Goal: Task Accomplishment & Management: Manage account settings

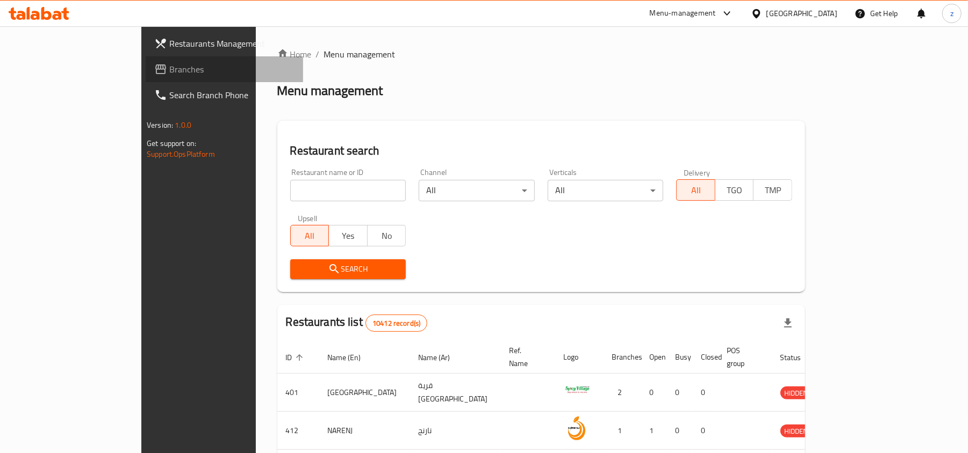
click at [169, 70] on span "Branches" at bounding box center [231, 69] width 125 height 13
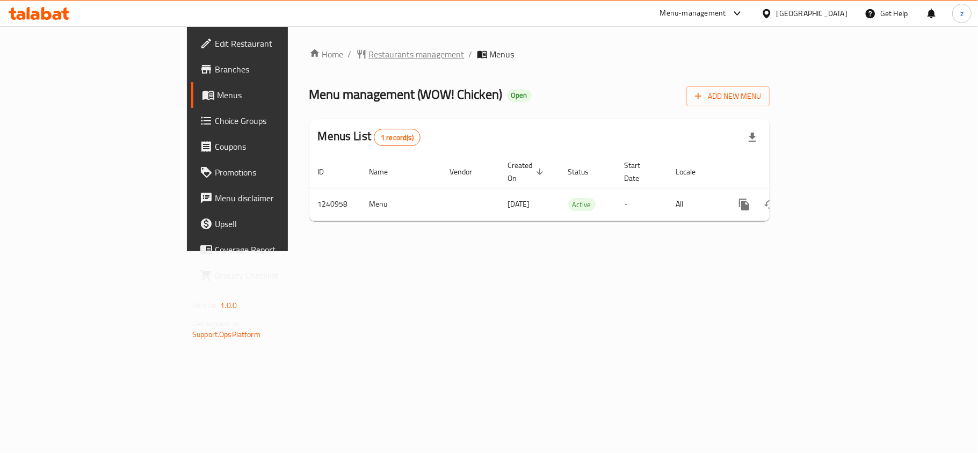
click at [369, 52] on span "Restaurants management" at bounding box center [417, 54] width 96 height 13
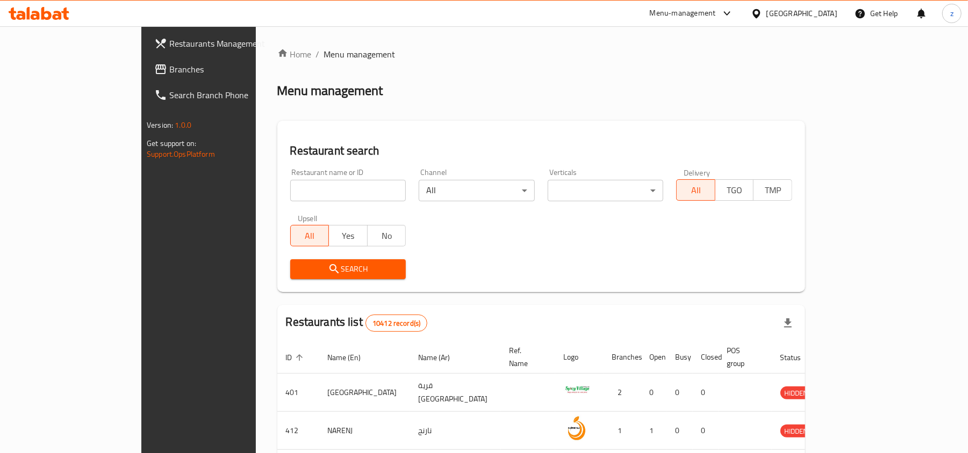
click at [169, 67] on span "Branches" at bounding box center [231, 69] width 125 height 13
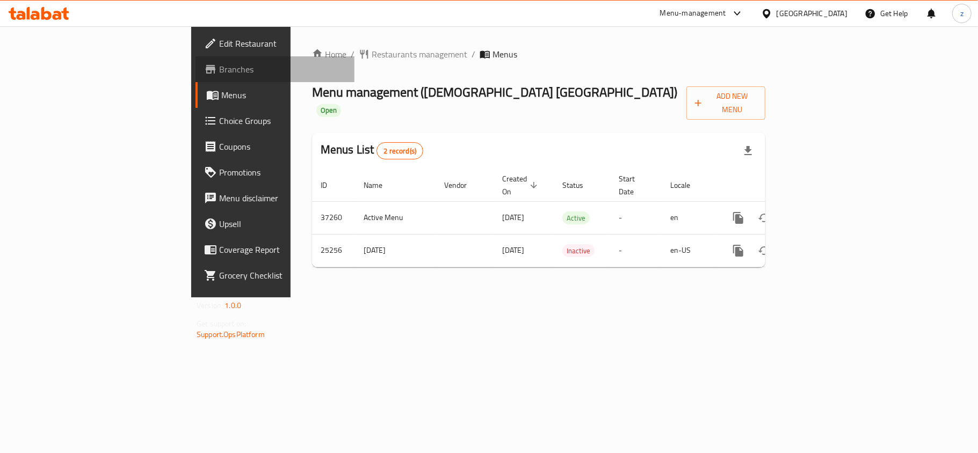
click at [219, 73] on span "Branches" at bounding box center [282, 69] width 127 height 13
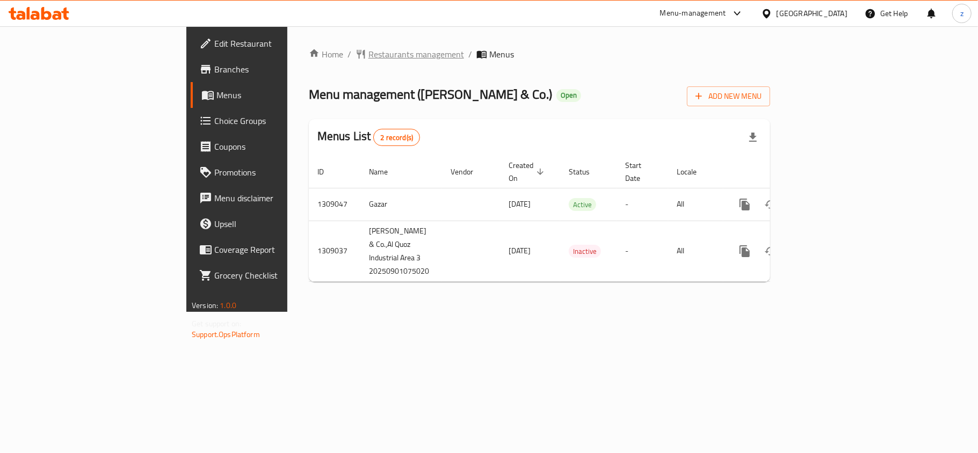
click at [369, 60] on span "Restaurants management" at bounding box center [417, 54] width 96 height 13
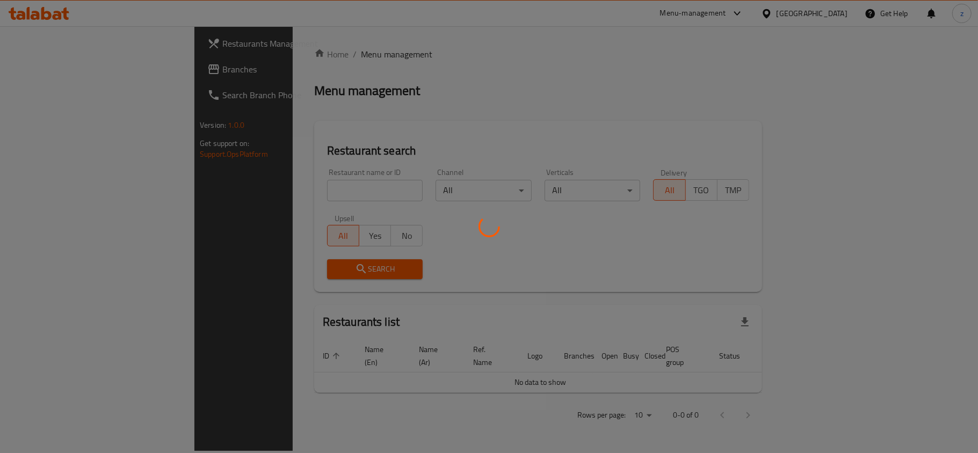
click at [39, 67] on div at bounding box center [489, 226] width 978 height 453
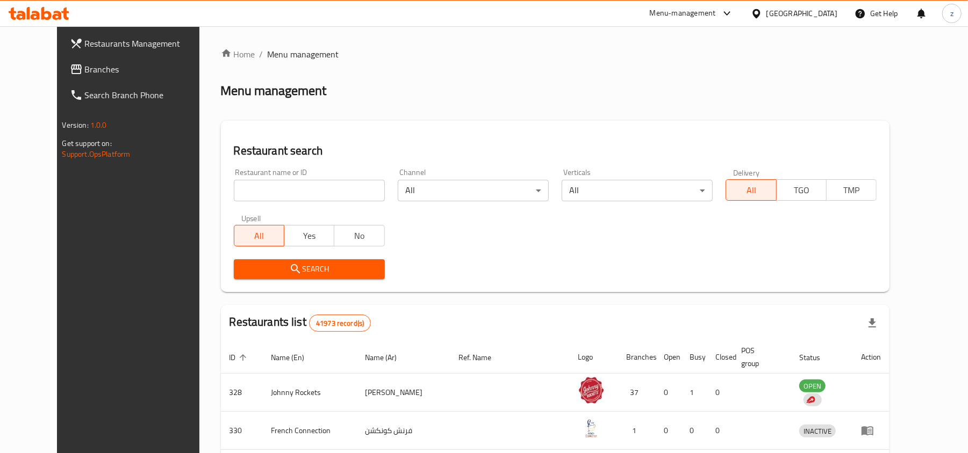
click at [85, 71] on span "Branches" at bounding box center [147, 69] width 125 height 13
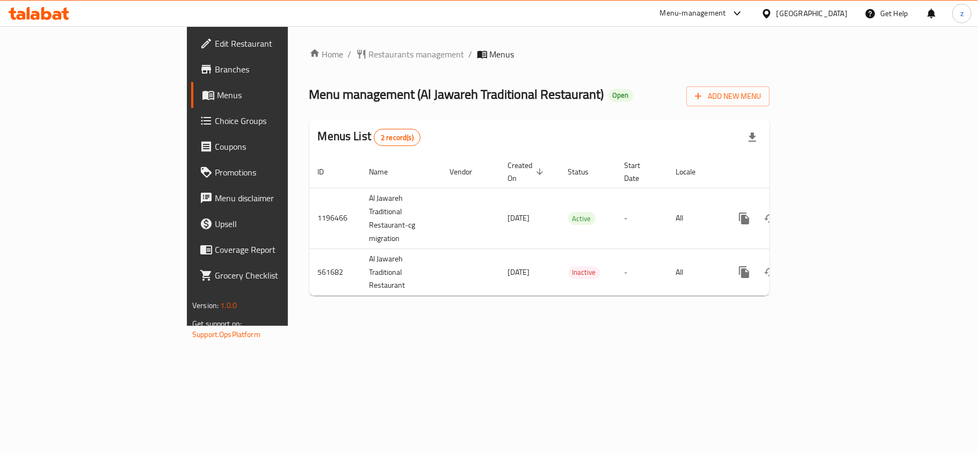
click at [215, 121] on span "Choice Groups" at bounding box center [278, 120] width 127 height 13
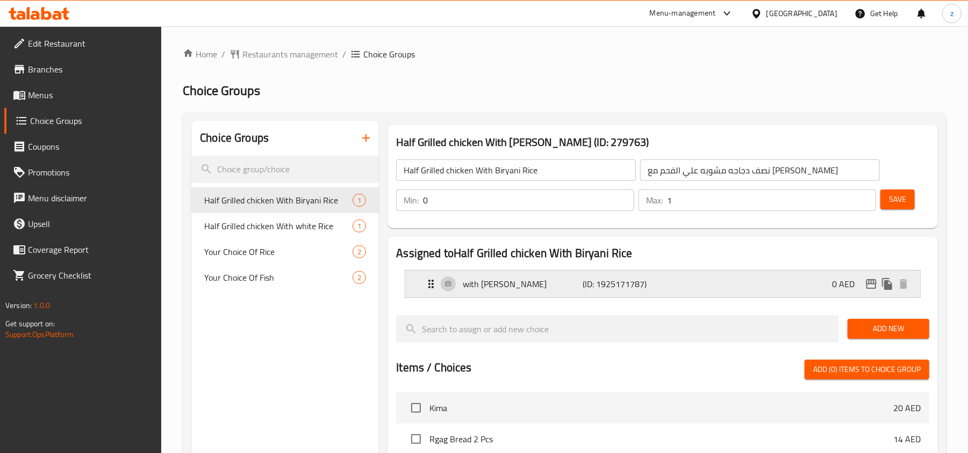
click at [501, 286] on p "with Biryani Rice" at bounding box center [523, 284] width 120 height 13
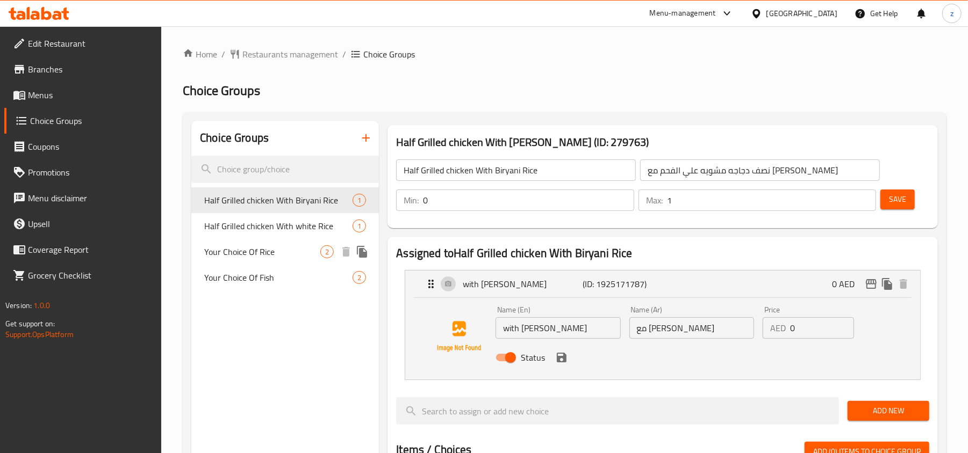
click at [243, 253] on span "Your Choice Of Rice" at bounding box center [262, 252] width 116 height 13
type input "Your Choice Of Rice"
type input "اختيارك من الأرز"
type input "1"
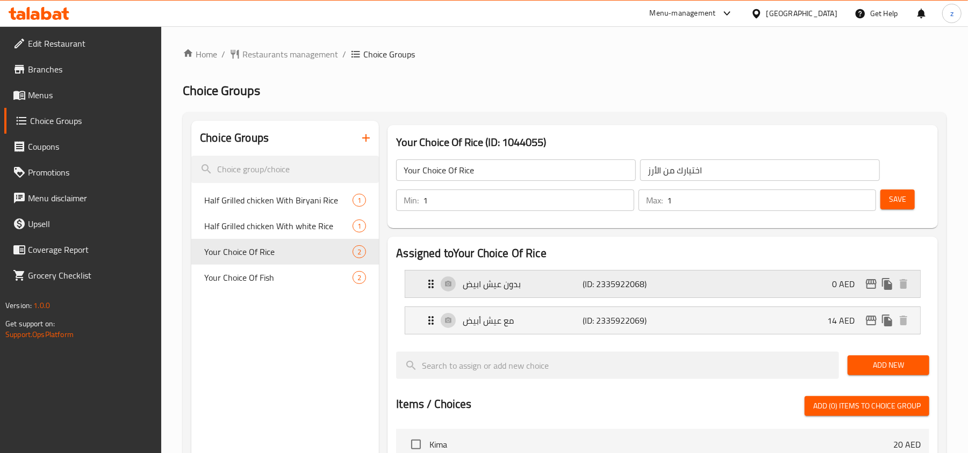
click at [484, 288] on p "بدون عيش ابيض" at bounding box center [523, 284] width 120 height 13
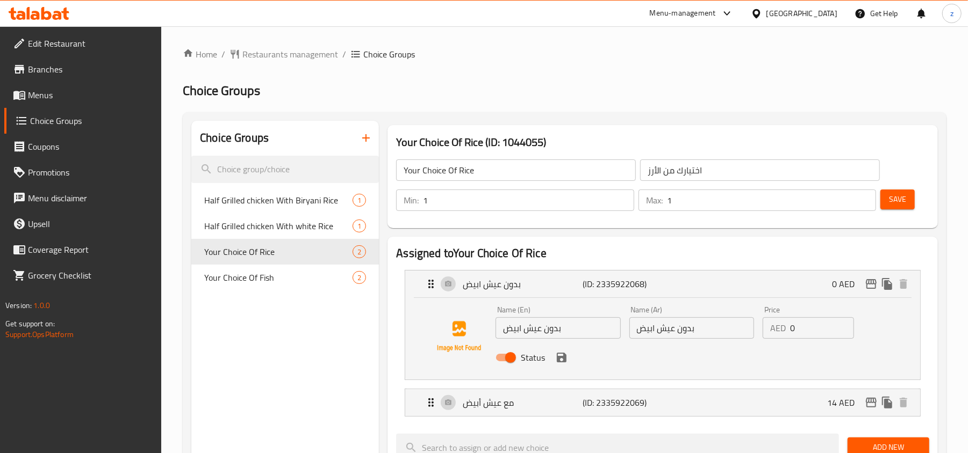
click at [586, 330] on input "بدون عيش ابيض" at bounding box center [557, 328] width 125 height 21
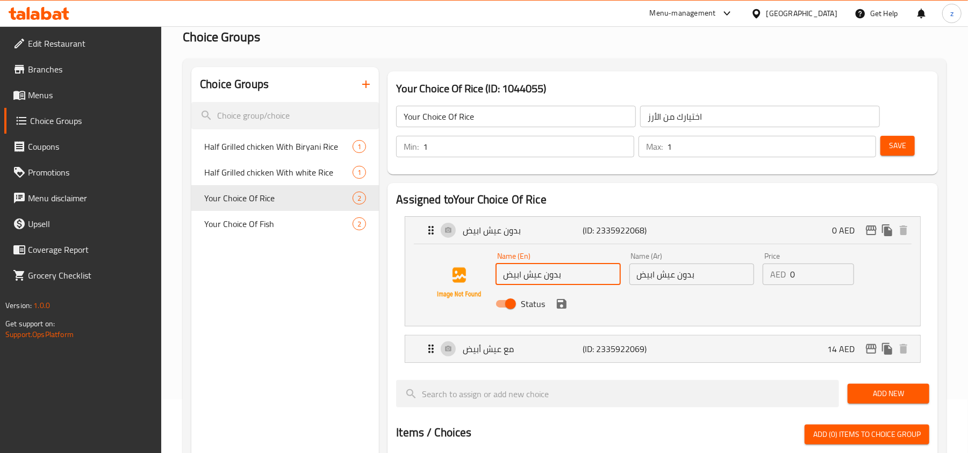
scroll to position [143, 0]
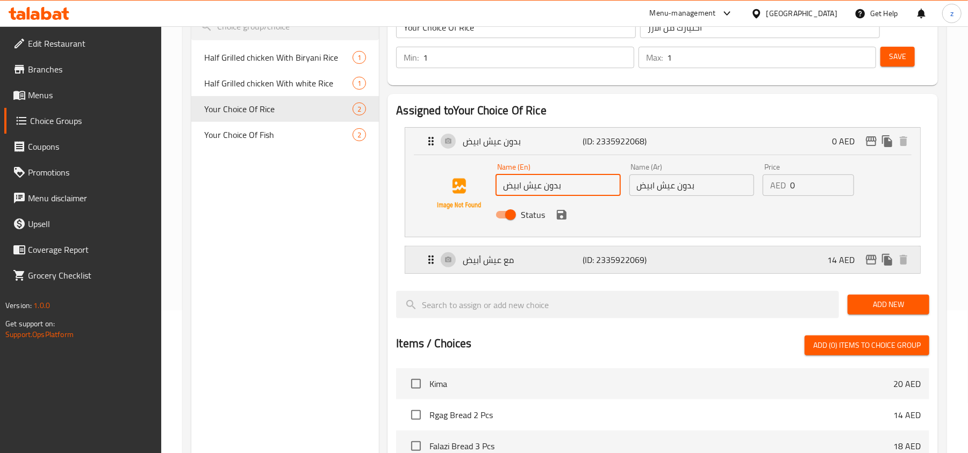
click at [500, 261] on p "مع عيش أبيض" at bounding box center [523, 260] width 120 height 13
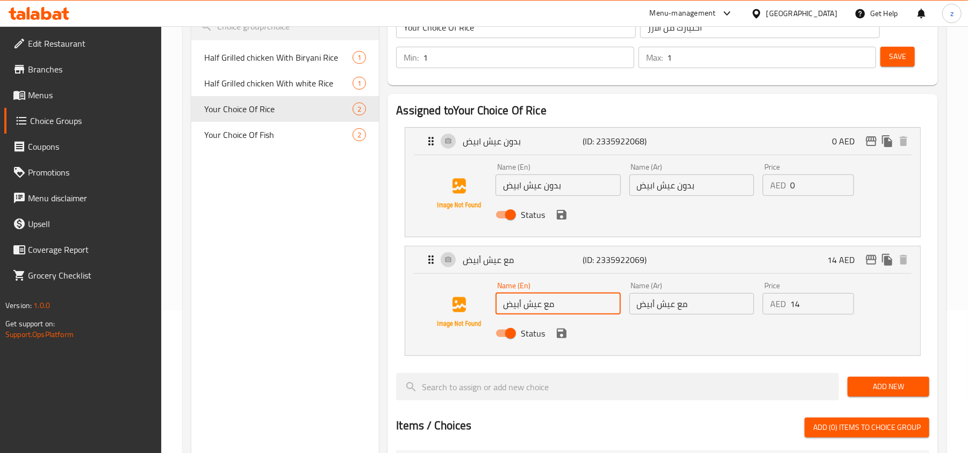
click at [559, 306] on input "مع عيش أبيض" at bounding box center [557, 303] width 125 height 21
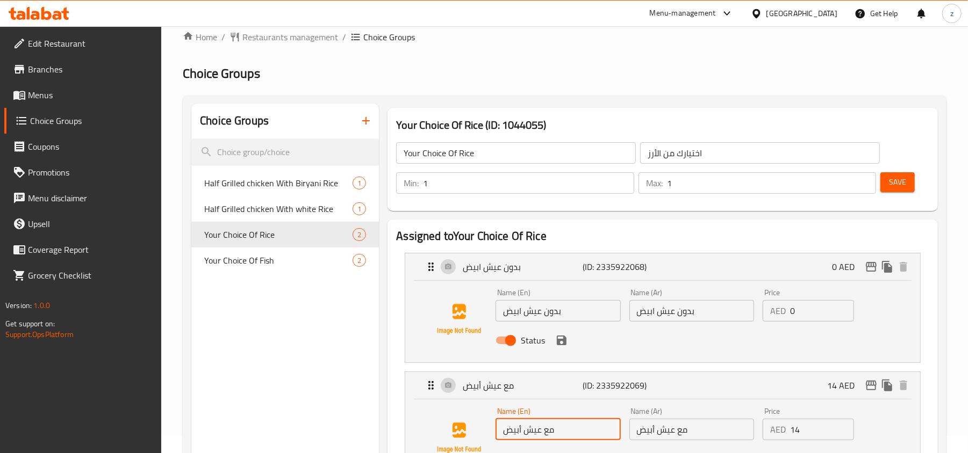
scroll to position [0, 0]
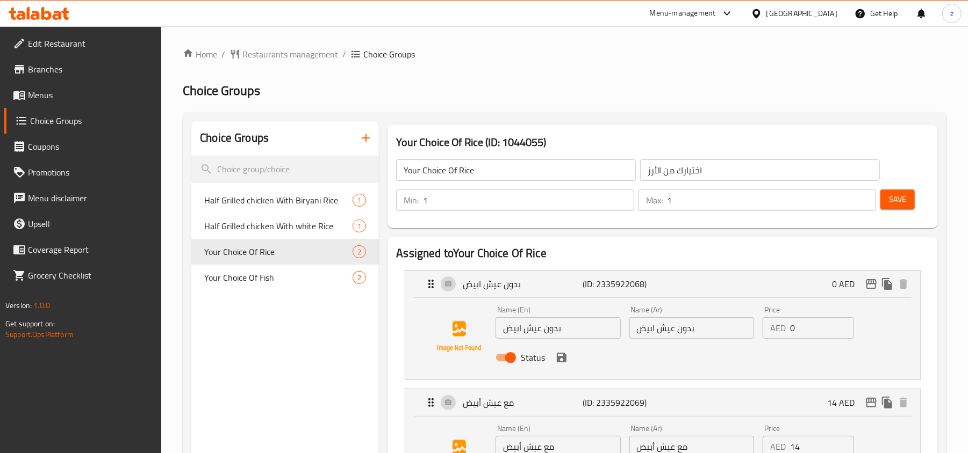
drag, startPoint x: 299, startPoint y: 362, endPoint x: 248, endPoint y: 276, distance: 100.2
click at [248, 276] on span "Your Choice Of Fish" at bounding box center [278, 277] width 148 height 13
type input "Your Choice Of Fish"
type input "اختيارك من نوع السمك"
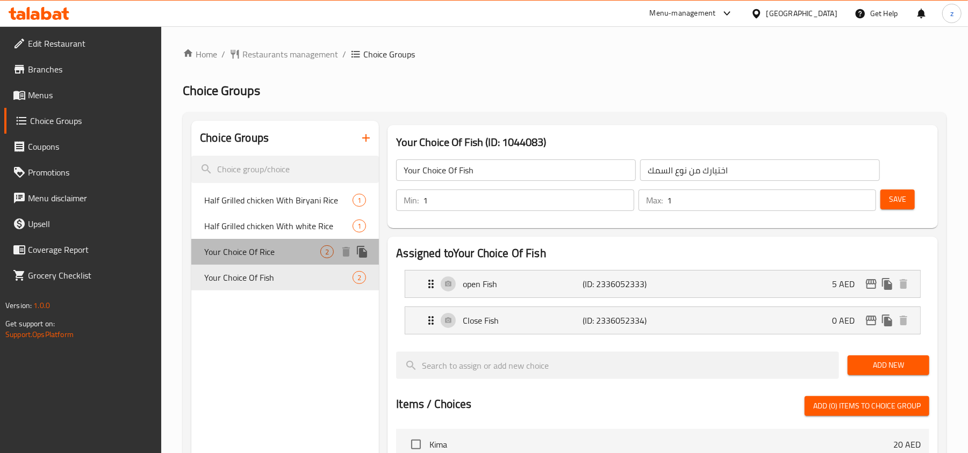
click at [241, 253] on span "Your Choice Of Rice" at bounding box center [262, 252] width 116 height 13
type input "Your Choice Of Rice"
type input "اختيارك من الأرز"
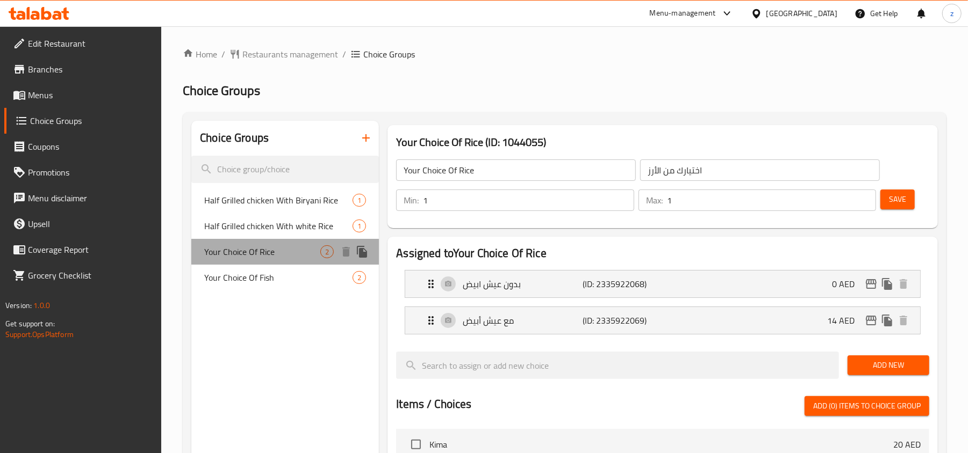
click at [237, 255] on span "Your Choice Of Rice" at bounding box center [262, 252] width 116 height 13
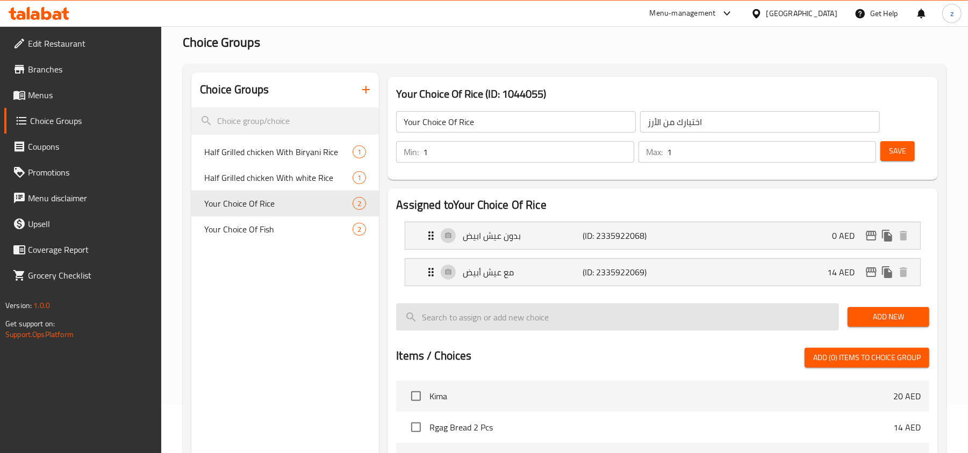
scroll to position [71, 0]
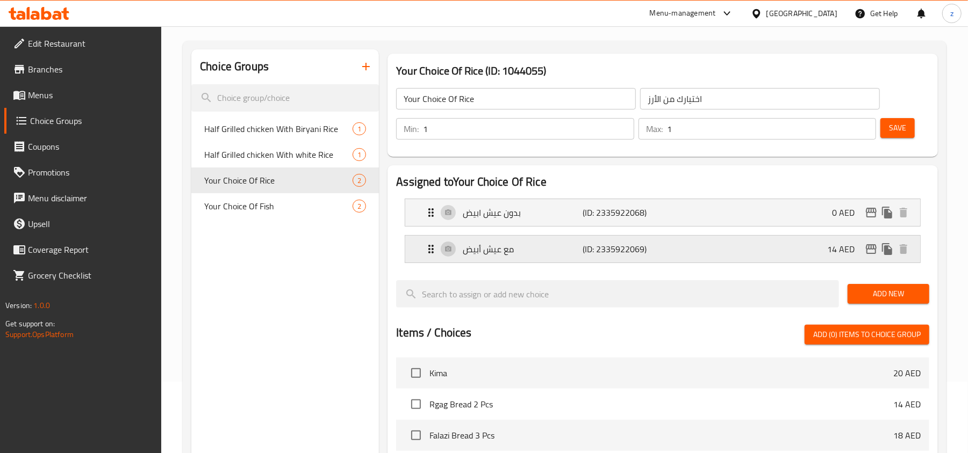
click at [430, 250] on icon "Expand" at bounding box center [430, 249] width 5 height 9
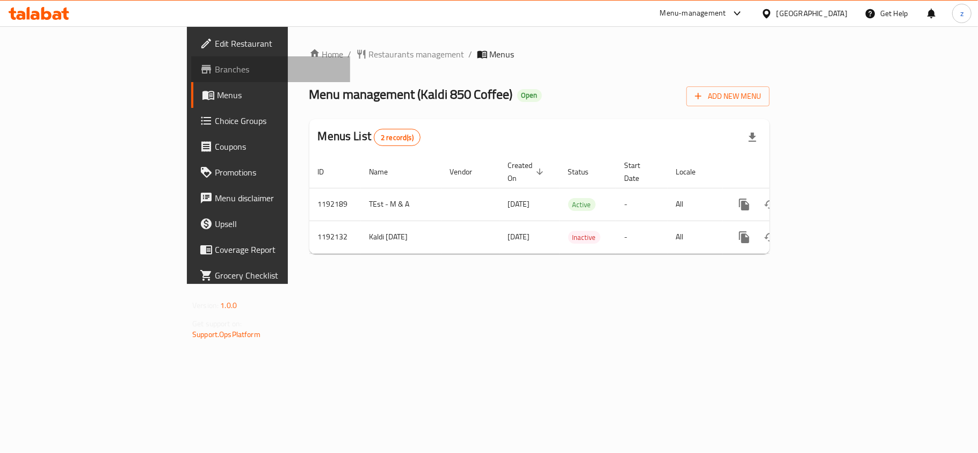
click at [215, 72] on span "Branches" at bounding box center [278, 69] width 127 height 13
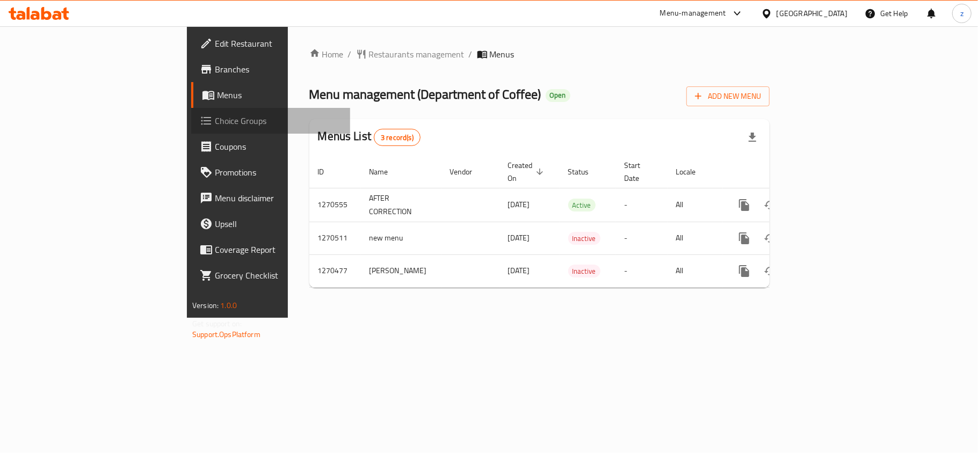
click at [215, 125] on span "Choice Groups" at bounding box center [278, 120] width 127 height 13
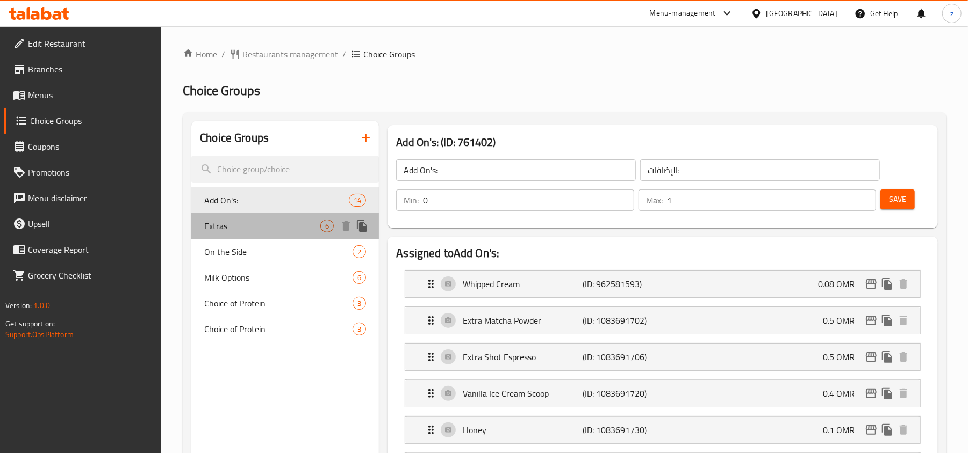
click at [214, 226] on span "Extras" at bounding box center [262, 226] width 116 height 13
type input "Extras"
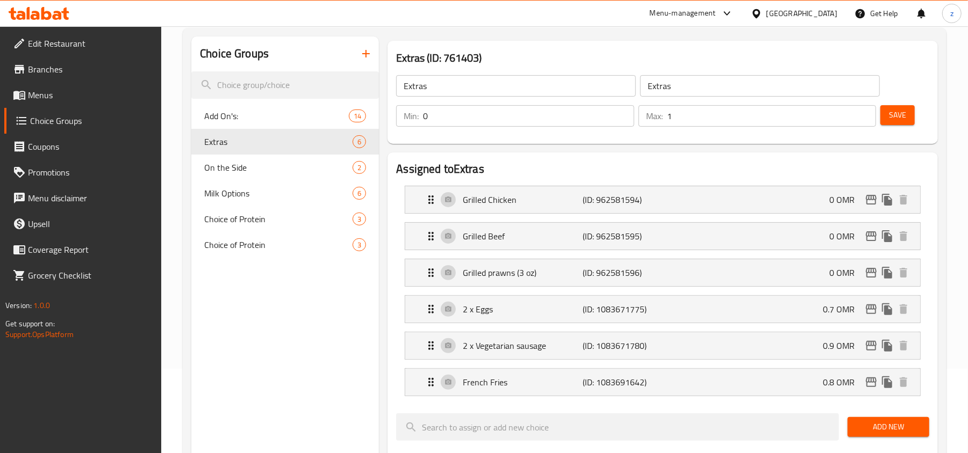
scroll to position [71, 0]
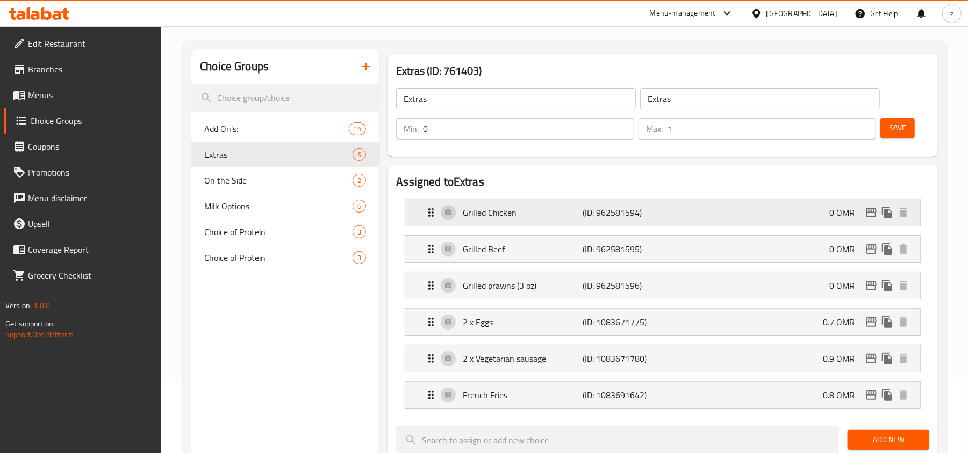
click at [494, 221] on div "Grilled Chicken (ID: 962581594) 0 OMR" at bounding box center [665, 212] width 482 height 27
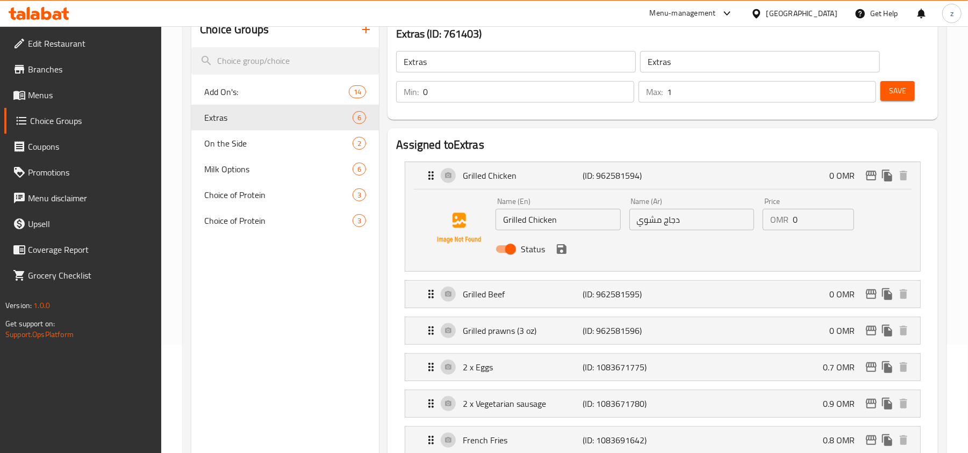
scroll to position [143, 0]
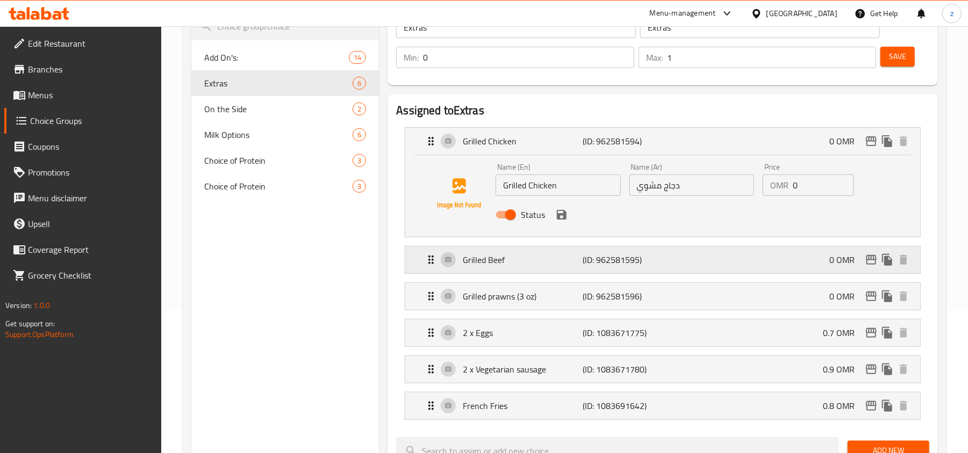
click at [484, 269] on div "Grilled Beef (ID: 962581595) 0 OMR" at bounding box center [665, 260] width 482 height 27
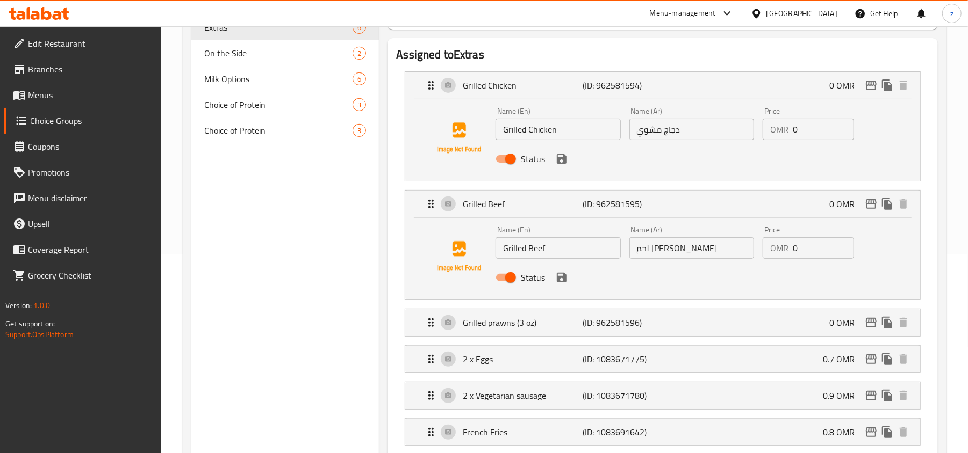
scroll to position [215, 0]
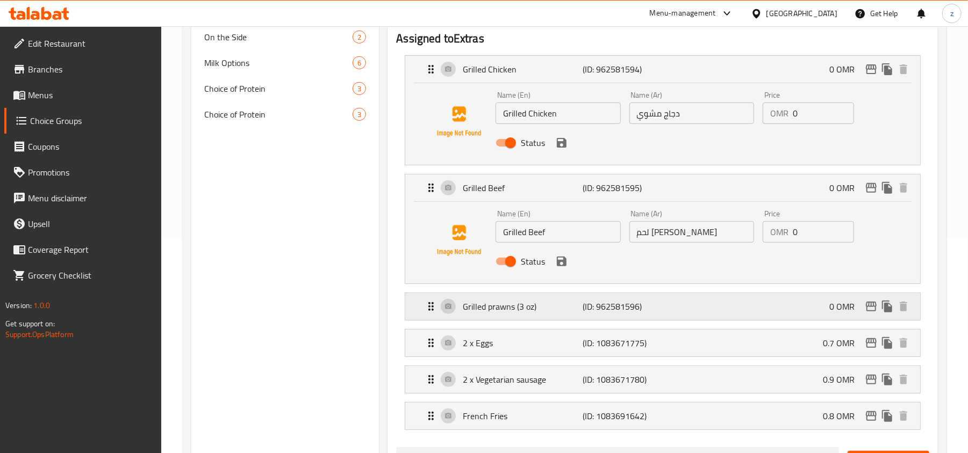
click at [490, 308] on p "Grilled prawns (3 oz)" at bounding box center [523, 306] width 120 height 13
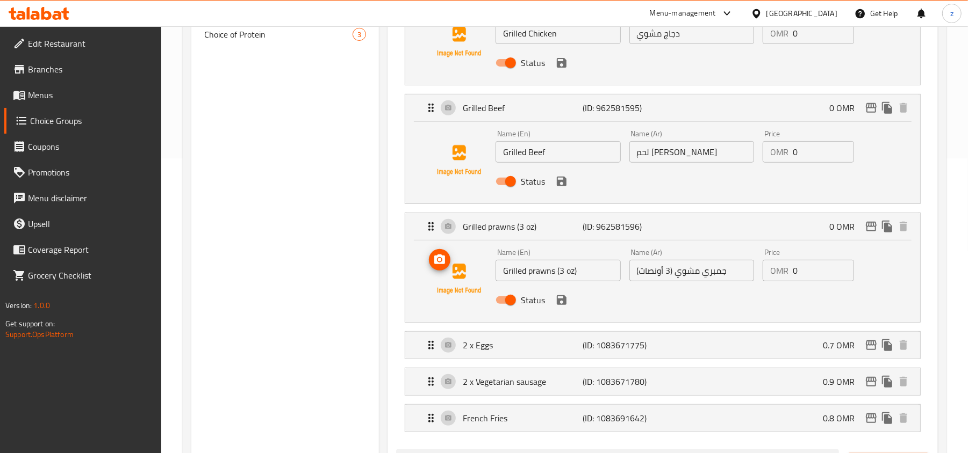
scroll to position [358, 0]
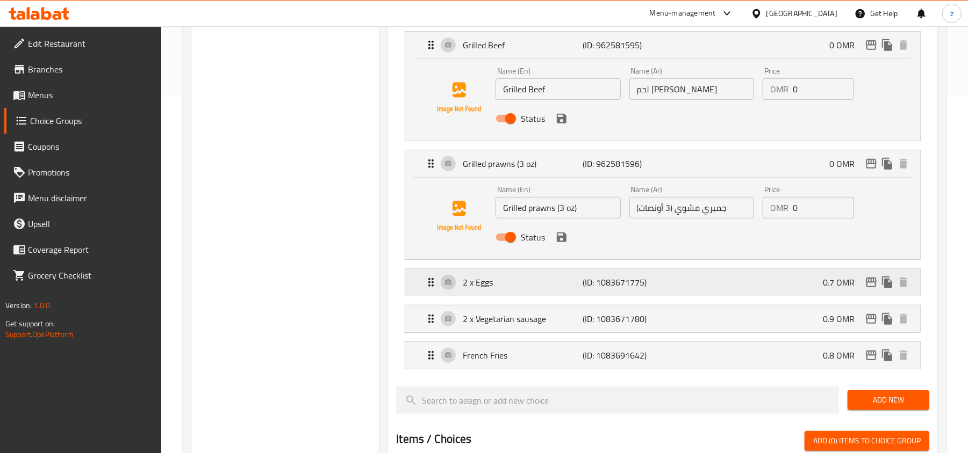
click at [484, 286] on p "2 x Eggs" at bounding box center [523, 282] width 120 height 13
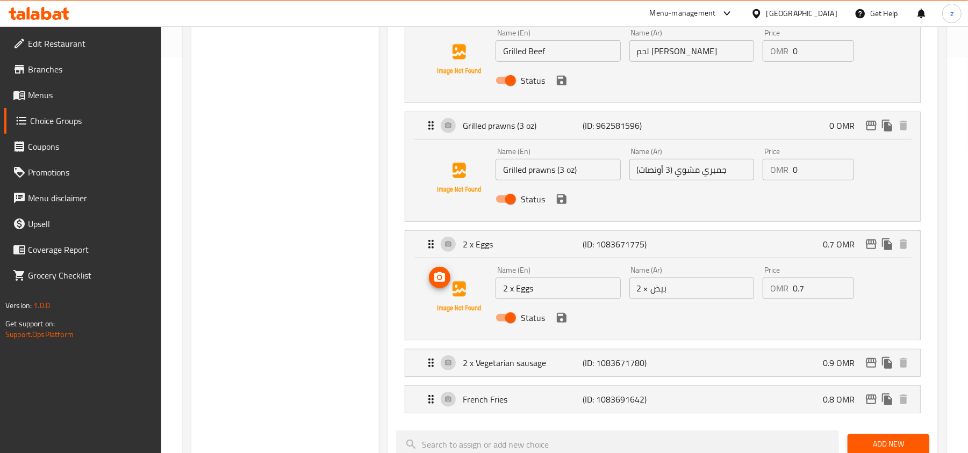
scroll to position [430, 0]
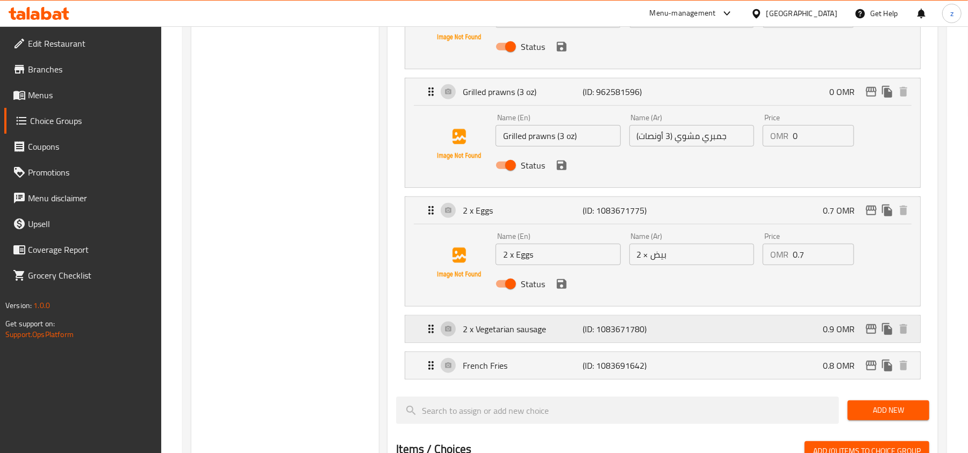
click at [491, 338] on div "2 x Vegetarian sausage (ID: 1083671780) 0.9 OMR" at bounding box center [665, 329] width 482 height 27
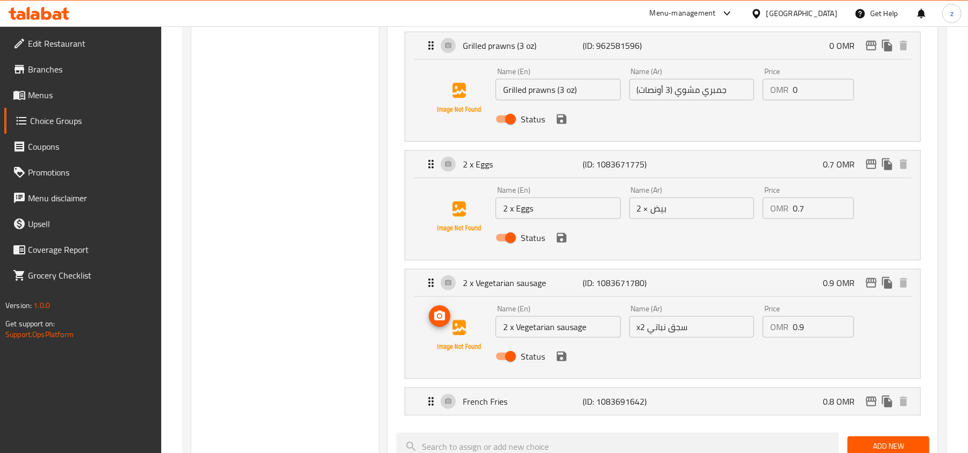
scroll to position [501, 0]
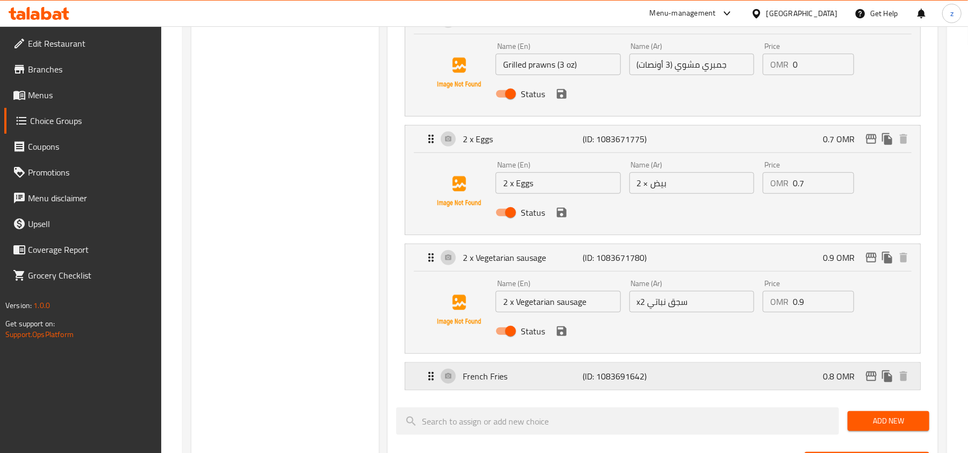
click at [475, 377] on p "French Fries" at bounding box center [523, 376] width 120 height 13
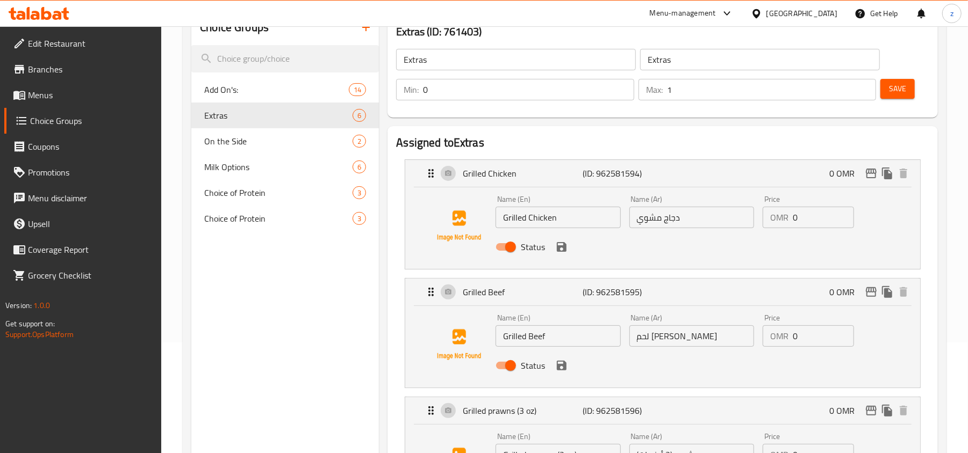
scroll to position [0, 0]
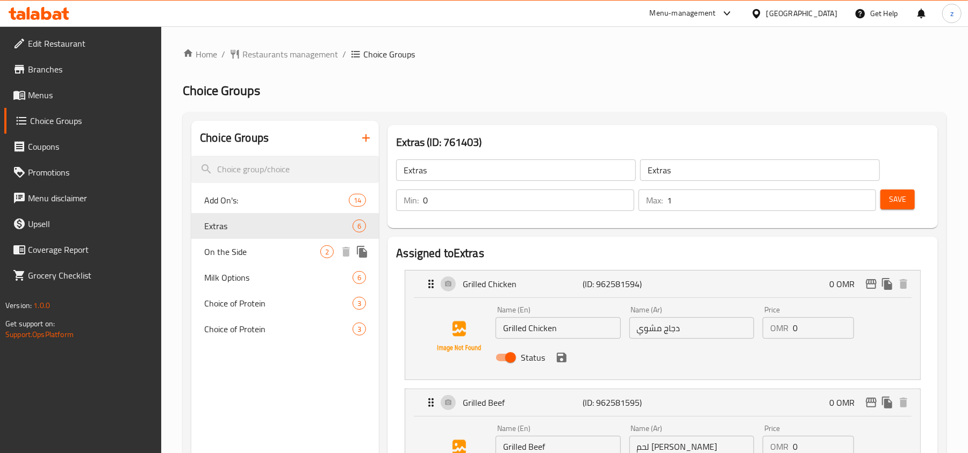
click at [245, 255] on span "On the Side" at bounding box center [262, 252] width 116 height 13
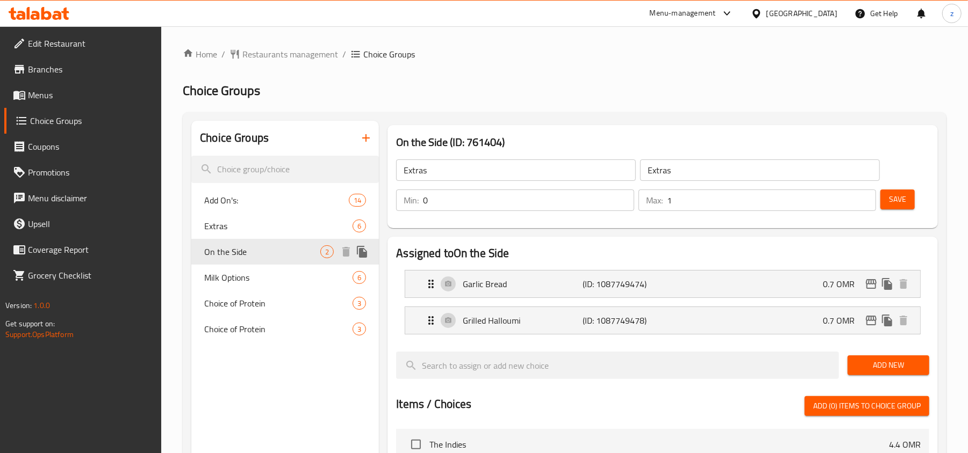
type input "On the Side"
type input "على الجانب"
click at [485, 294] on div "Garlic Bread (ID: 1087749474) 0.7 OMR" at bounding box center [665, 284] width 482 height 27
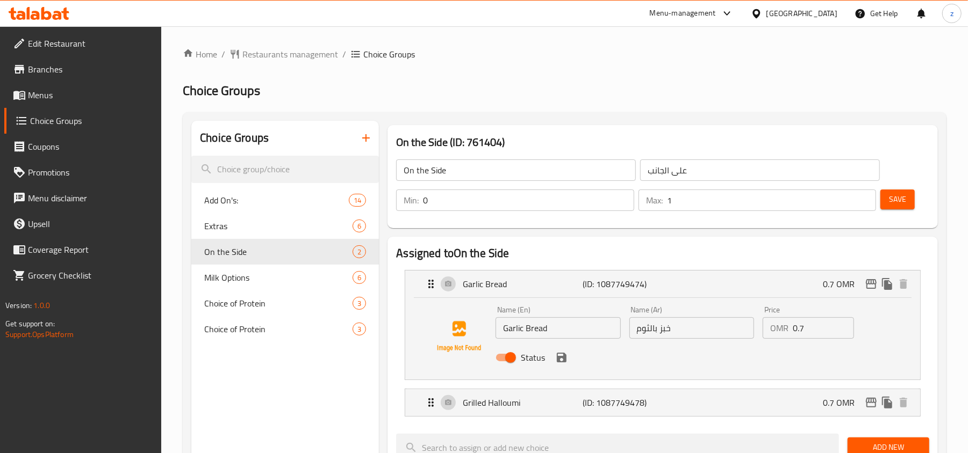
scroll to position [71, 0]
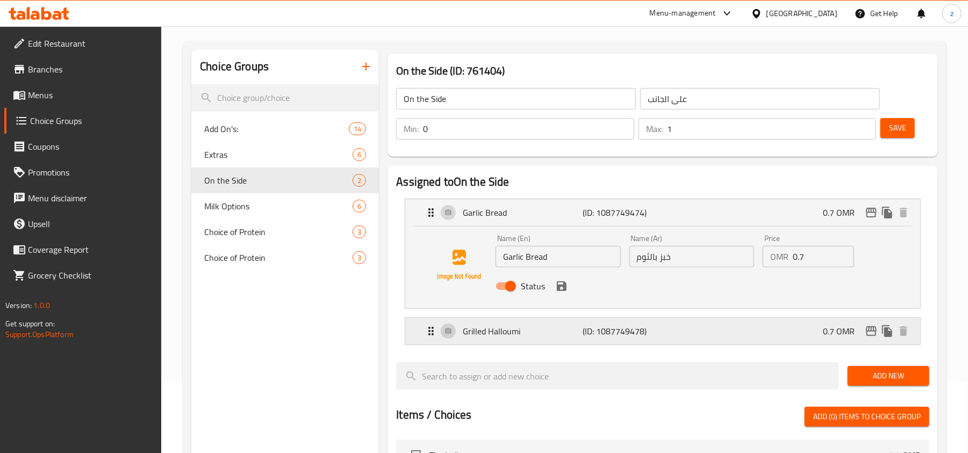
click at [484, 334] on p "Grilled Halloumi" at bounding box center [523, 331] width 120 height 13
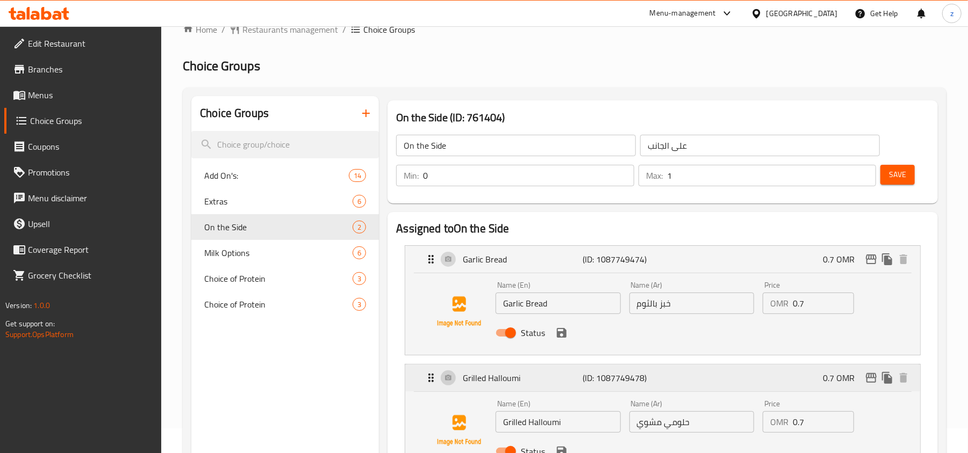
scroll to position [0, 0]
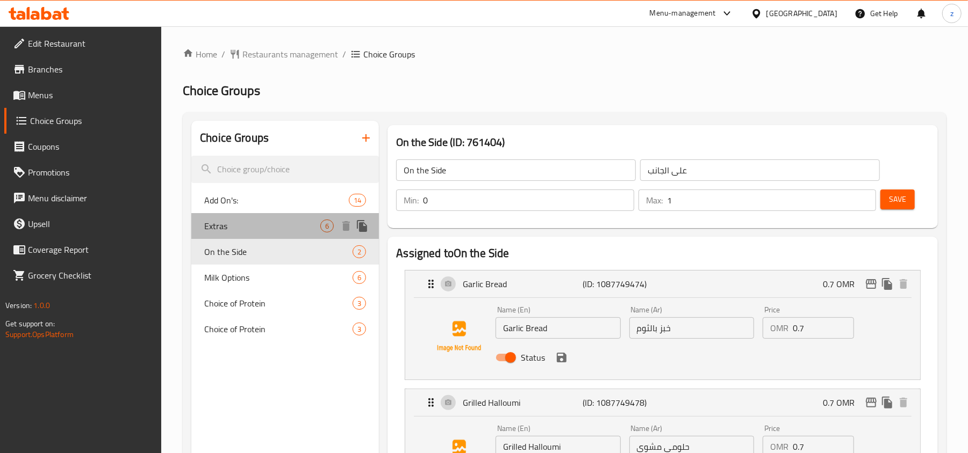
click at [256, 231] on span "Extras" at bounding box center [262, 226] width 116 height 13
type input "Extras"
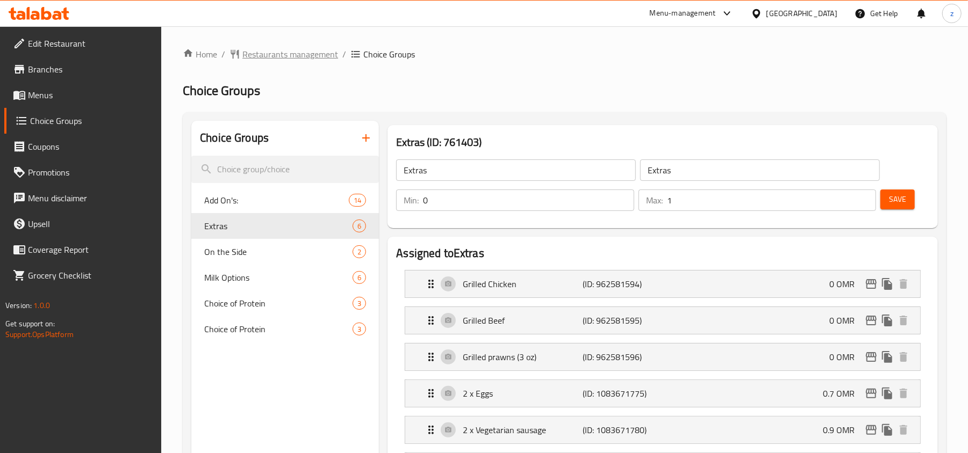
click at [288, 54] on span "Restaurants management" at bounding box center [290, 54] width 96 height 13
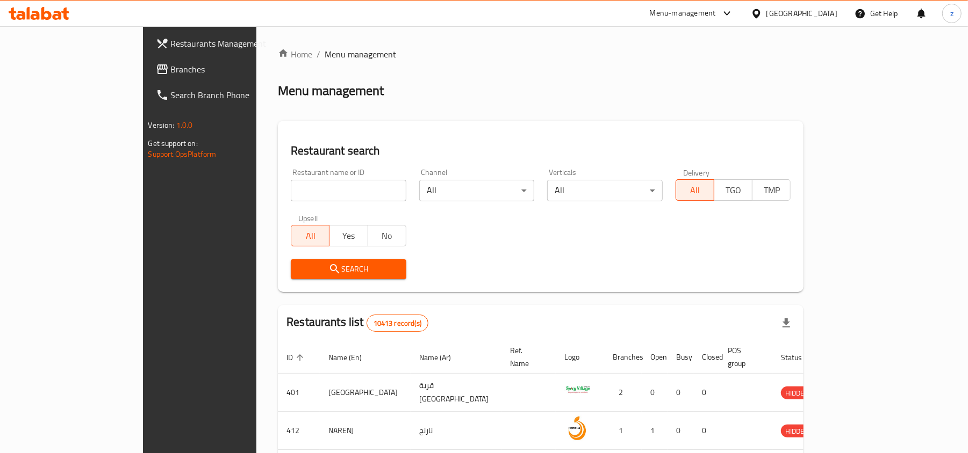
click at [171, 70] on span "Branches" at bounding box center [233, 69] width 125 height 13
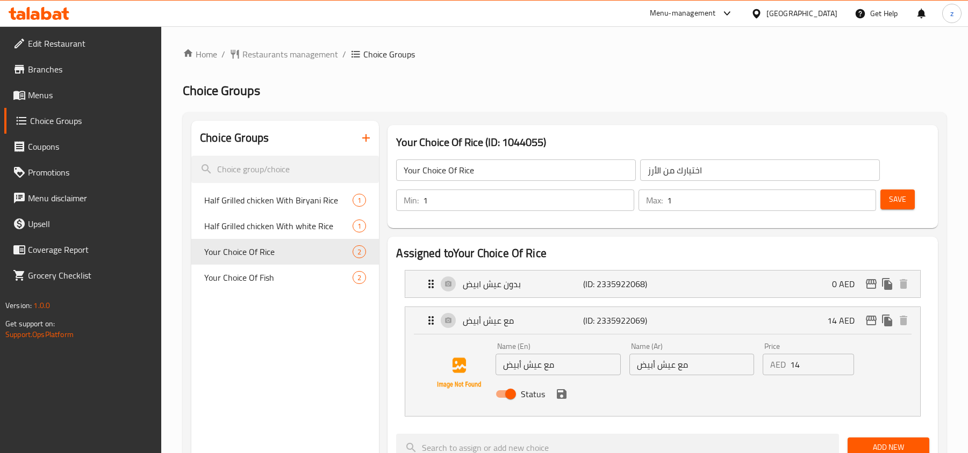
scroll to position [71, 0]
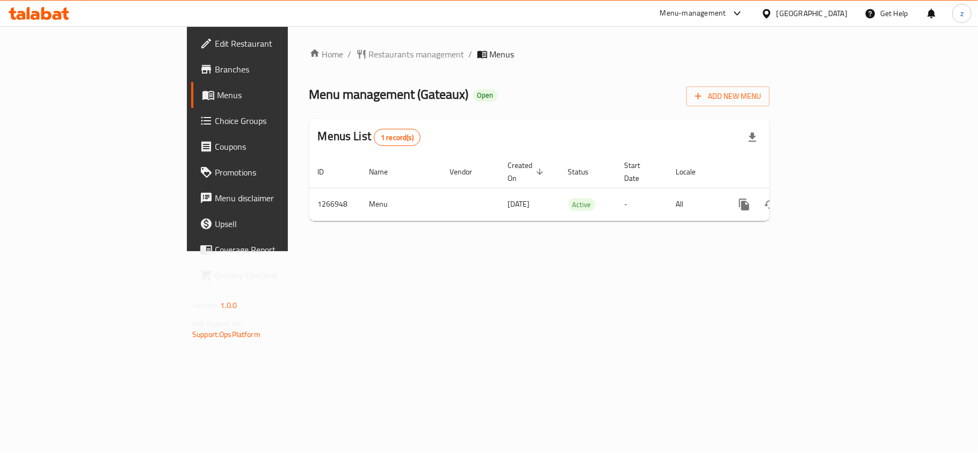
click at [215, 127] on span "Choice Groups" at bounding box center [278, 120] width 127 height 13
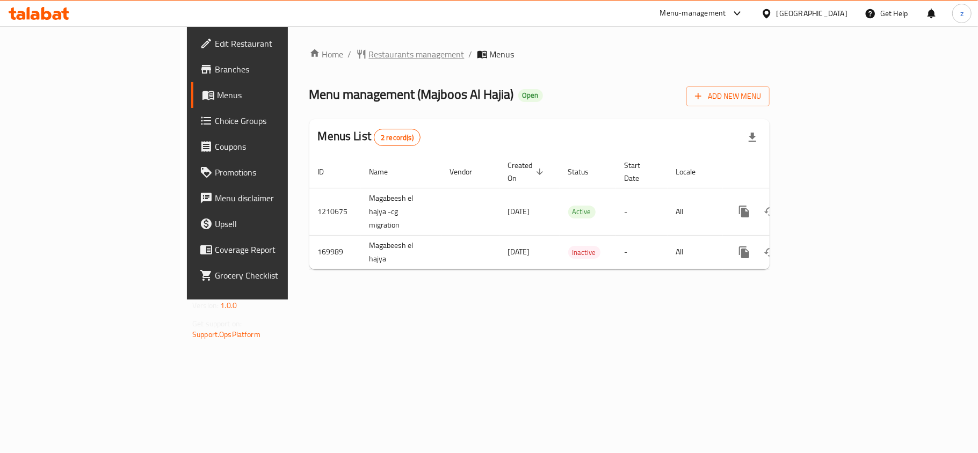
click at [369, 54] on span "Restaurants management" at bounding box center [417, 54] width 96 height 13
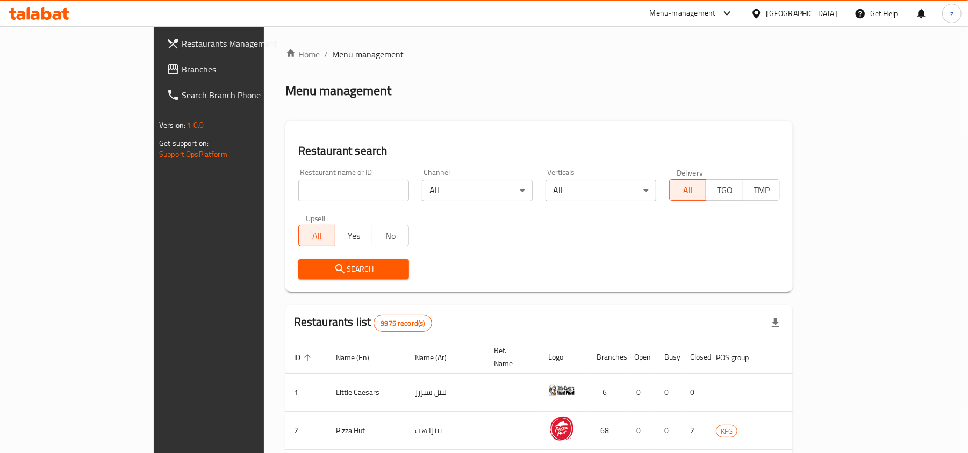
click at [182, 74] on span "Branches" at bounding box center [244, 69] width 125 height 13
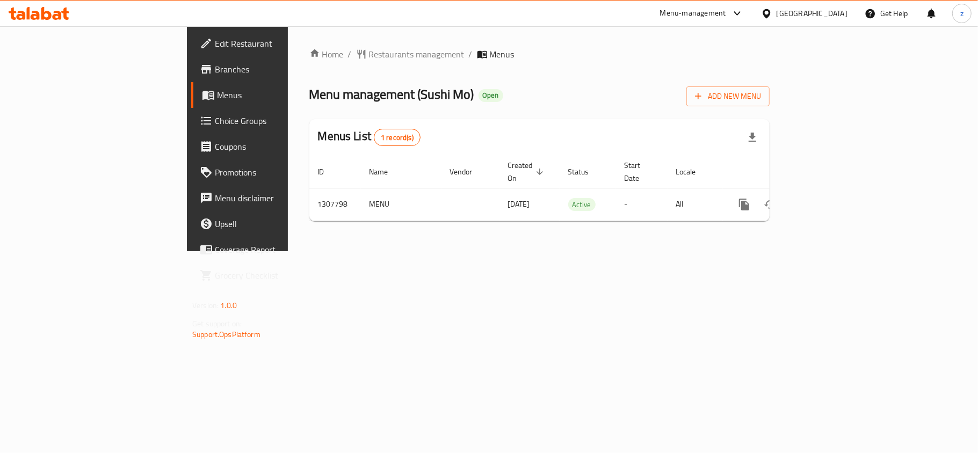
click at [215, 124] on span "Choice Groups" at bounding box center [278, 120] width 127 height 13
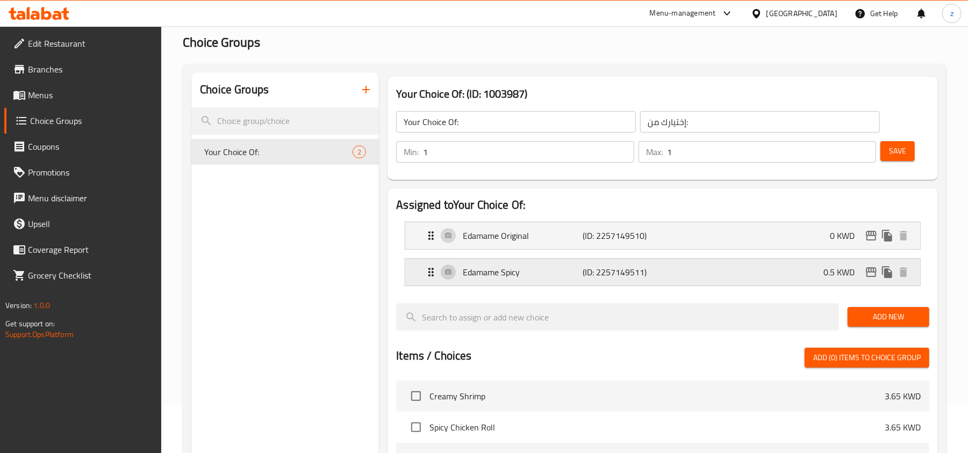
scroll to position [71, 0]
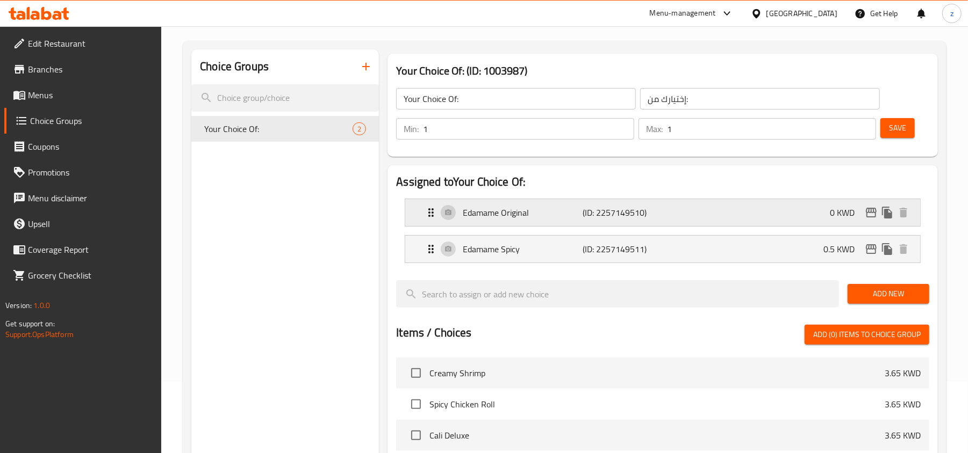
click at [488, 218] on p "Edamame Original" at bounding box center [523, 212] width 120 height 13
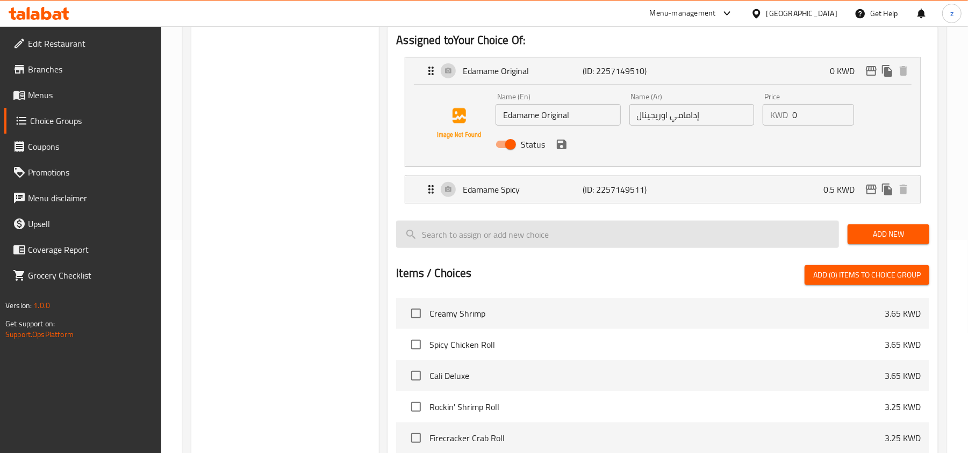
scroll to position [215, 0]
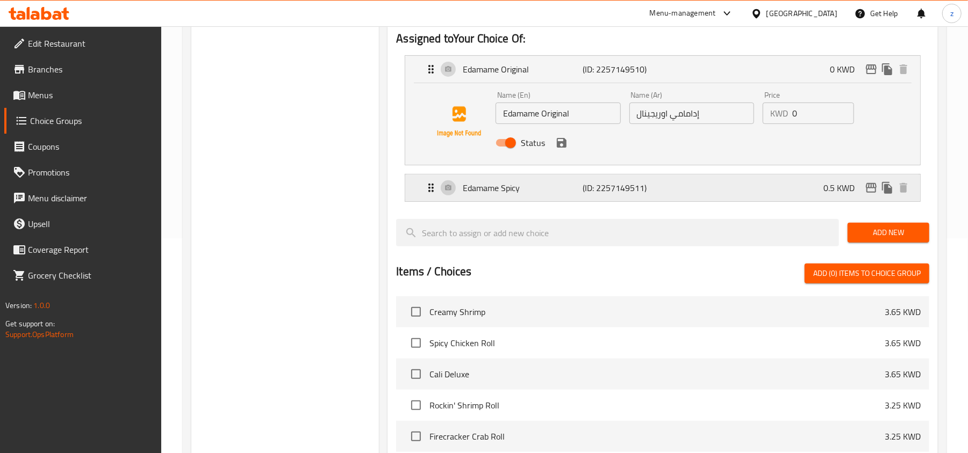
click at [487, 189] on p "Edamame Spicy" at bounding box center [523, 188] width 120 height 13
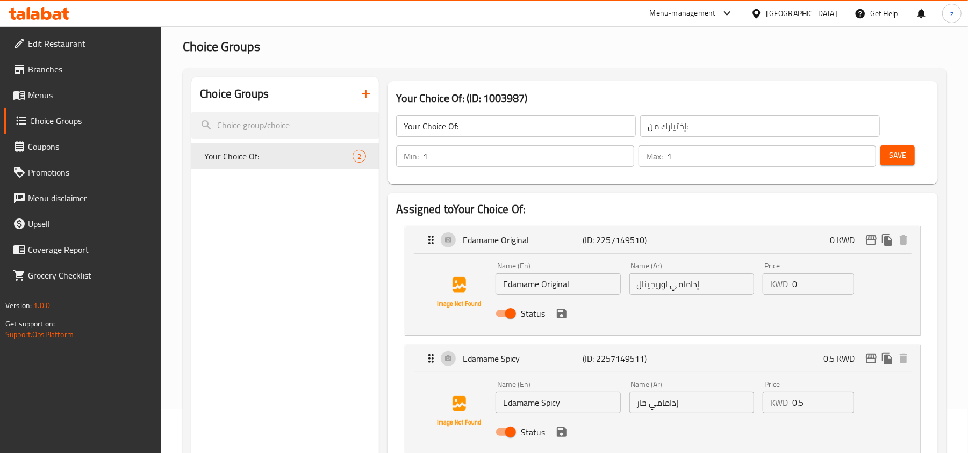
scroll to position [0, 0]
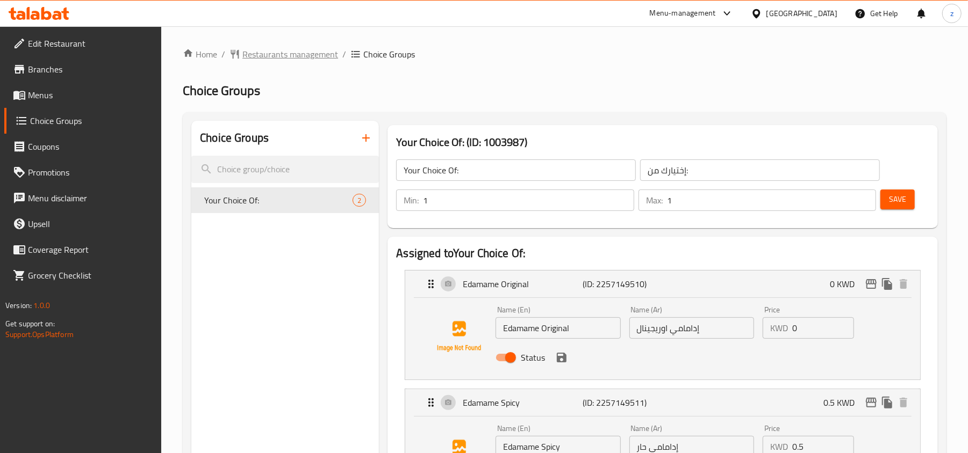
click at [280, 55] on span "Restaurants management" at bounding box center [290, 54] width 96 height 13
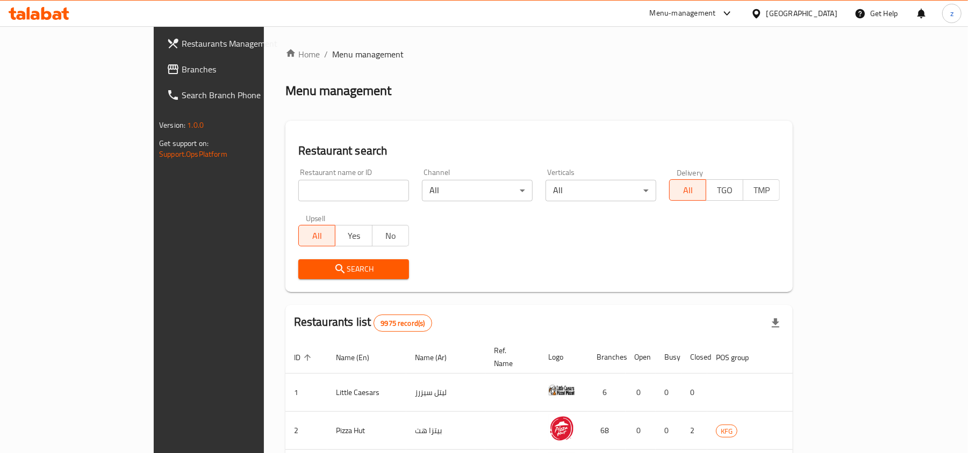
click at [182, 69] on span "Branches" at bounding box center [244, 69] width 125 height 13
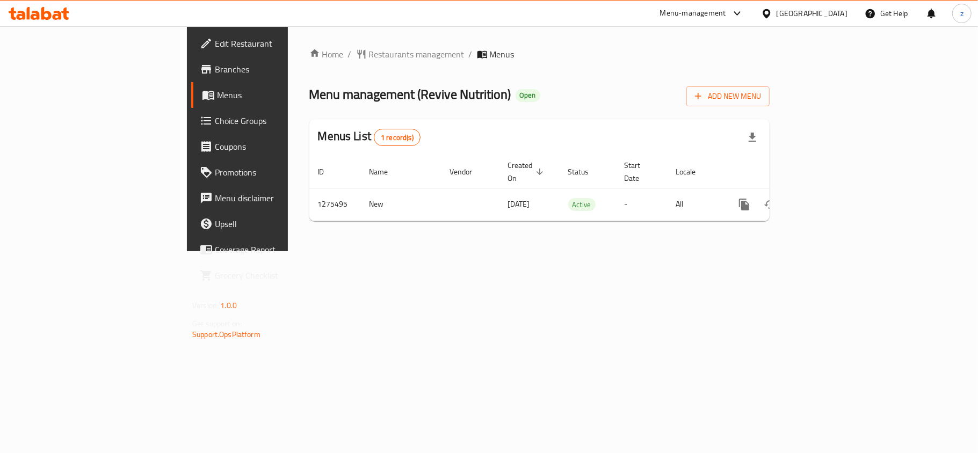
click at [215, 75] on span "Branches" at bounding box center [278, 69] width 127 height 13
click at [369, 60] on span "Restaurants management" at bounding box center [417, 54] width 96 height 13
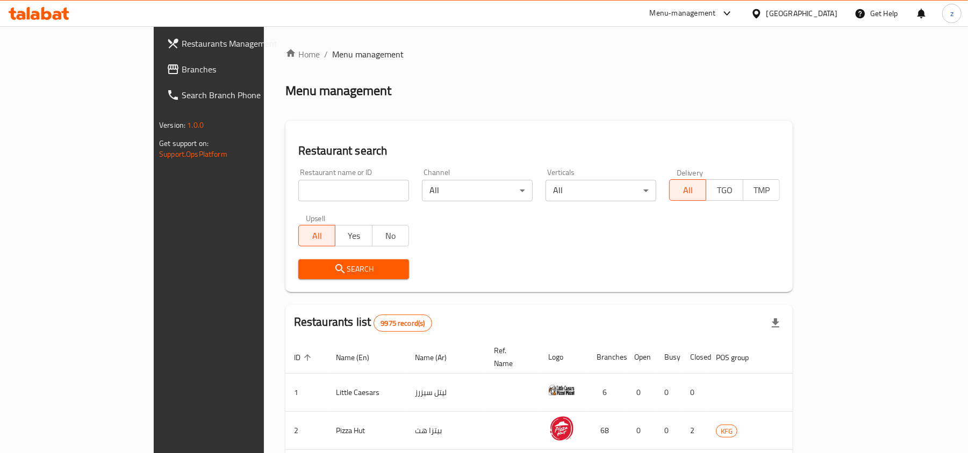
click at [182, 71] on span "Branches" at bounding box center [244, 69] width 125 height 13
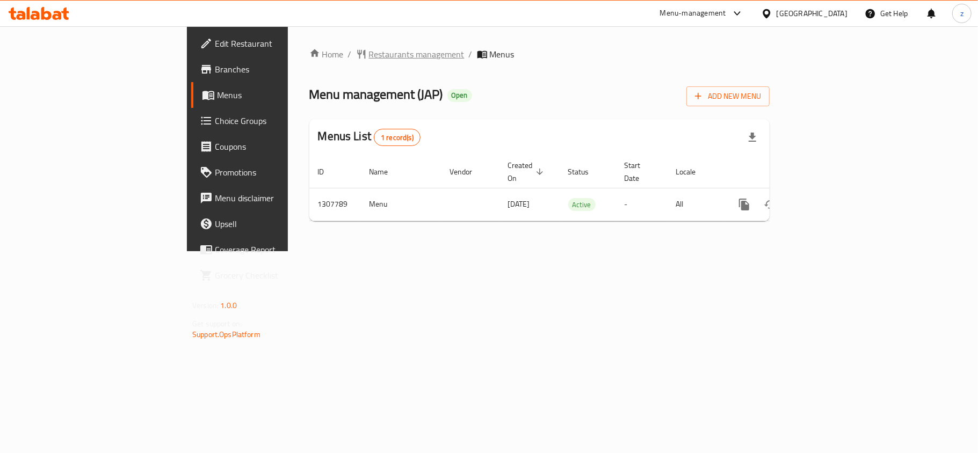
click at [369, 56] on span "Restaurants management" at bounding box center [417, 54] width 96 height 13
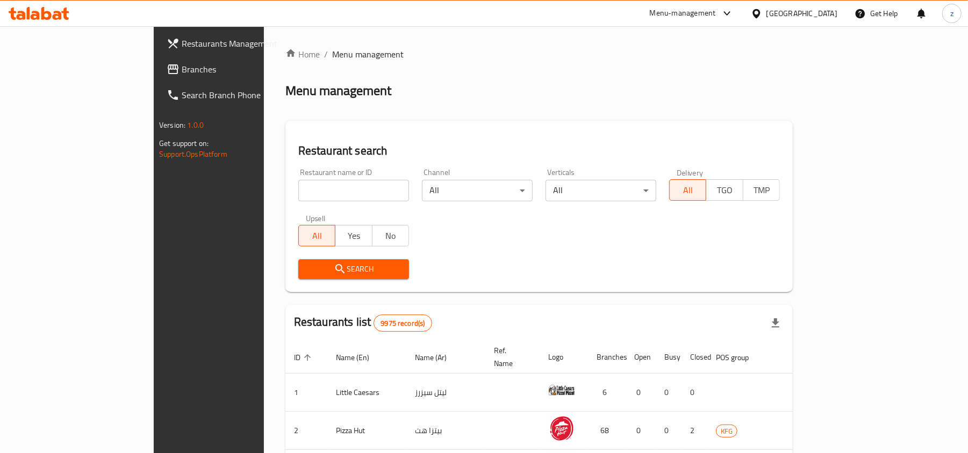
click at [182, 71] on span "Branches" at bounding box center [244, 69] width 125 height 13
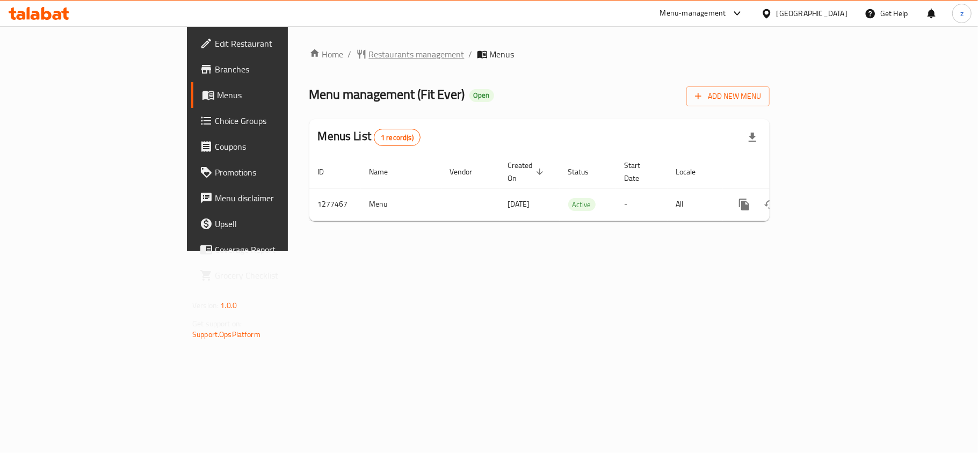
click at [369, 61] on span "Restaurants management" at bounding box center [417, 54] width 96 height 13
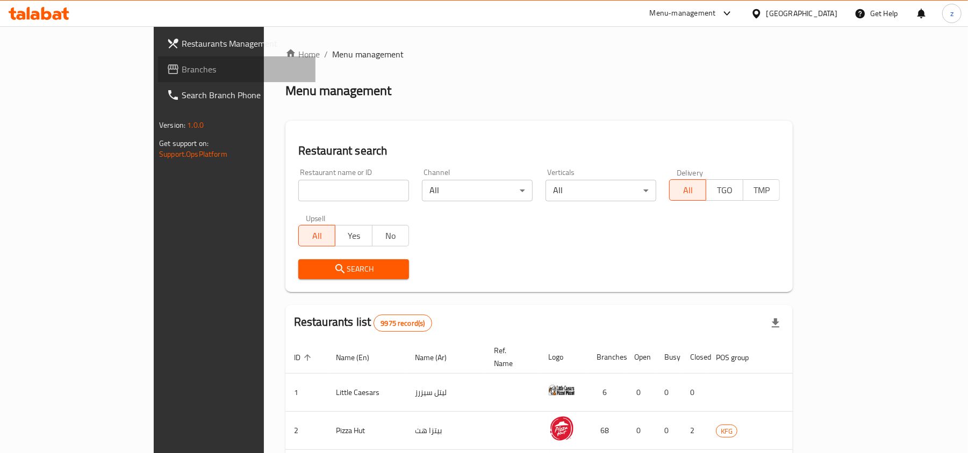
click at [182, 64] on span "Branches" at bounding box center [244, 69] width 125 height 13
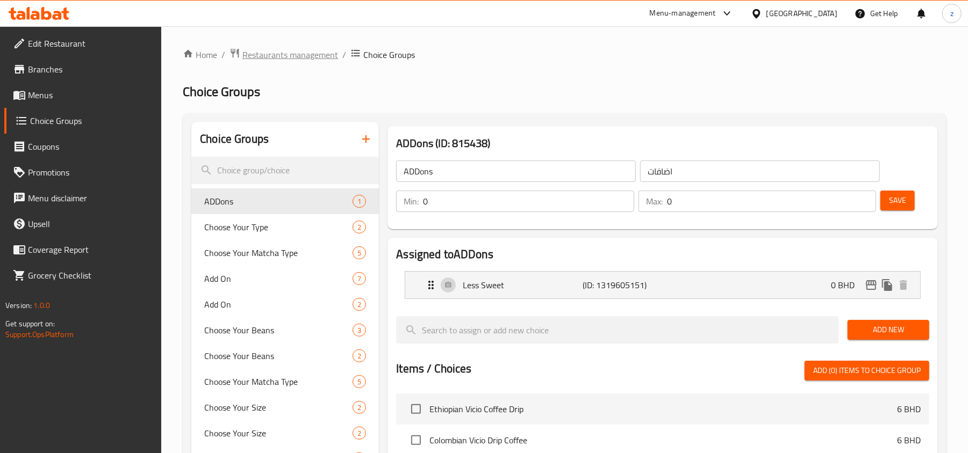
click at [262, 56] on span "Restaurants management" at bounding box center [290, 54] width 96 height 13
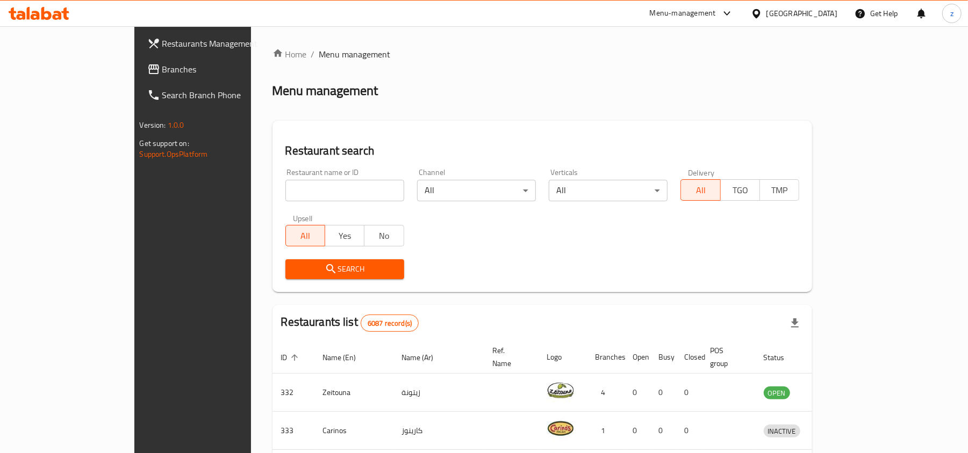
click at [162, 68] on span "Branches" at bounding box center [224, 69] width 125 height 13
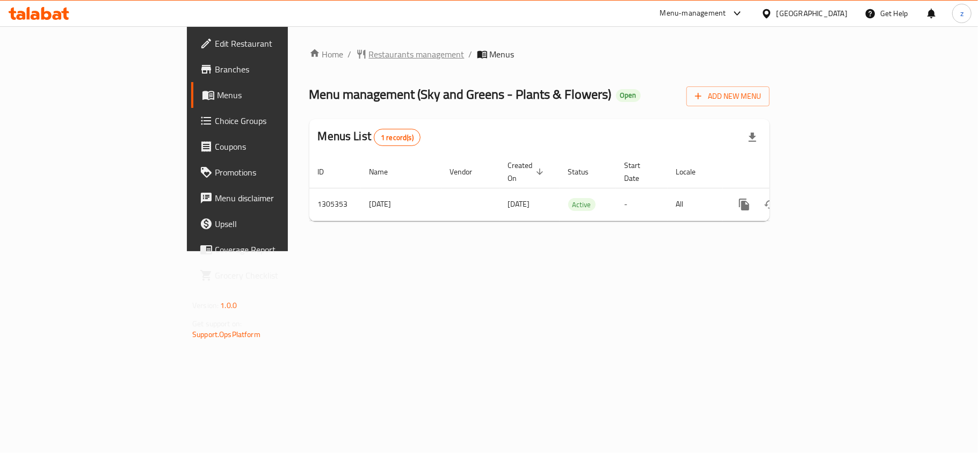
click at [369, 55] on span "Restaurants management" at bounding box center [417, 54] width 96 height 13
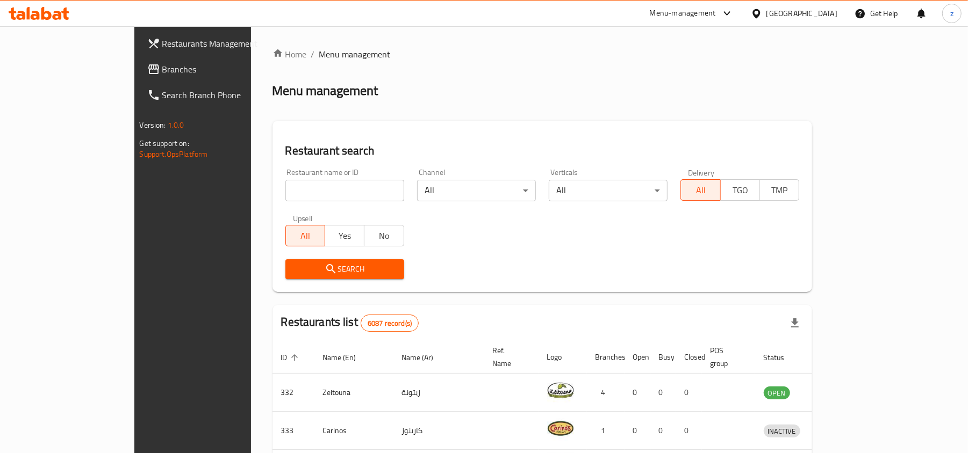
click at [162, 69] on span "Branches" at bounding box center [224, 69] width 125 height 13
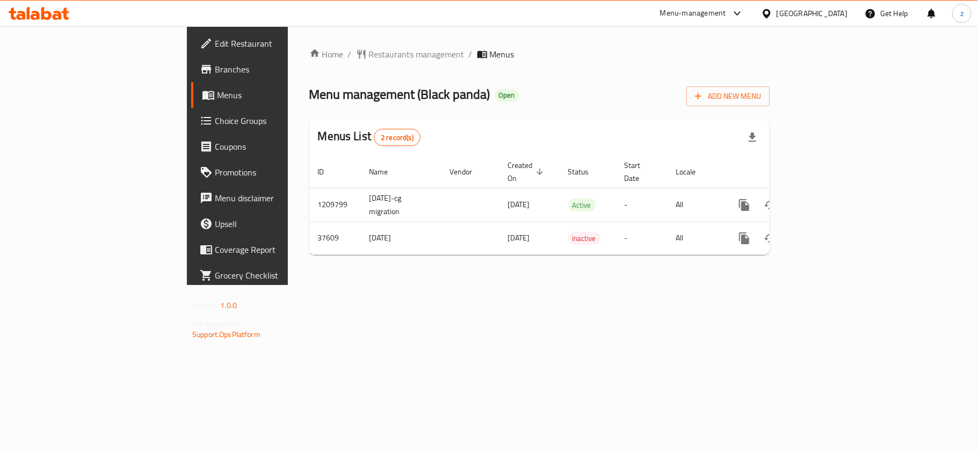
click at [215, 125] on span "Choice Groups" at bounding box center [278, 120] width 127 height 13
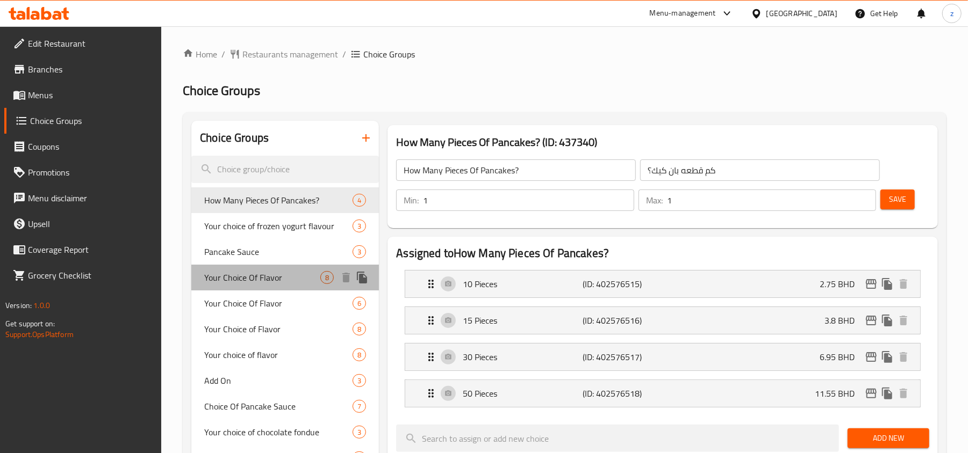
click at [237, 284] on span "Your Choice Of Flavor" at bounding box center [262, 277] width 116 height 13
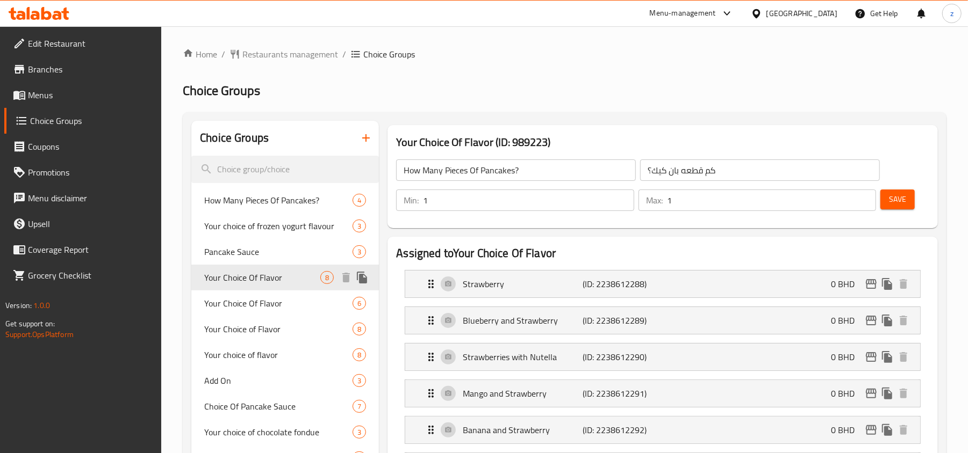
type input "Your Choice Of Flavor"
type input "إختيارك من النكهة"
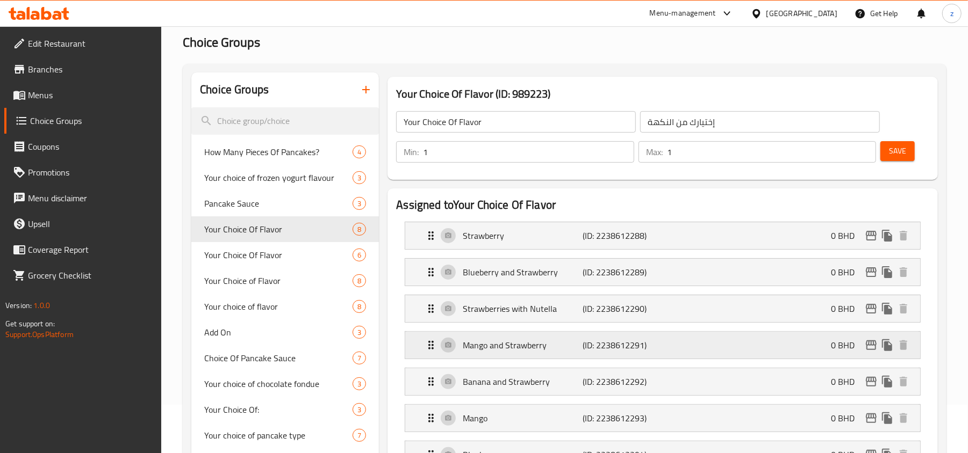
scroll to position [71, 0]
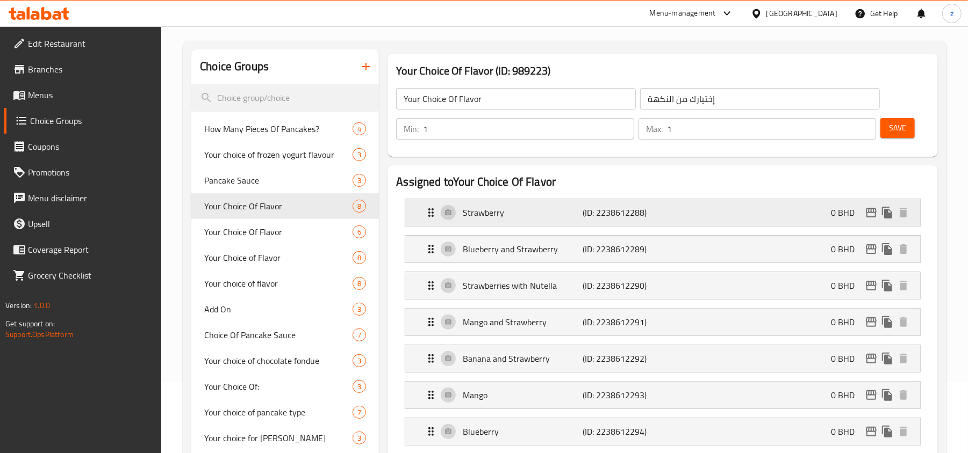
click at [484, 222] on div "Strawberry (ID: 2238612288) 0 BHD" at bounding box center [665, 212] width 482 height 27
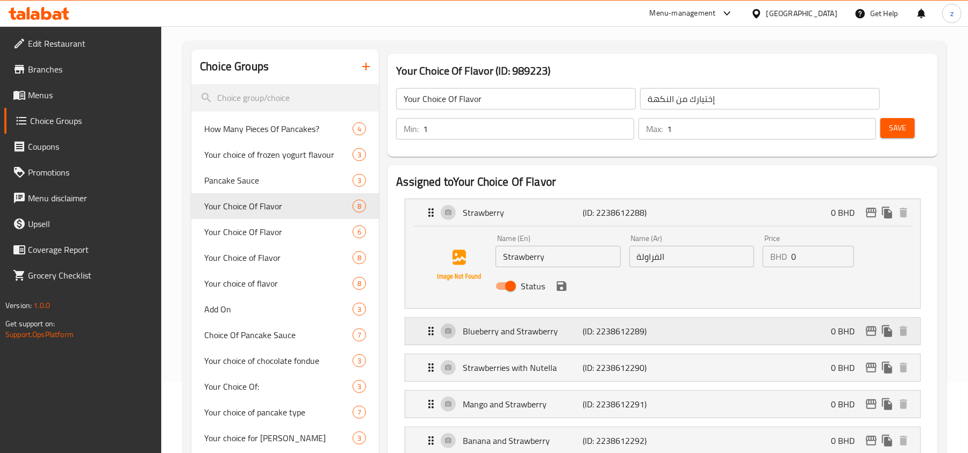
scroll to position [143, 0]
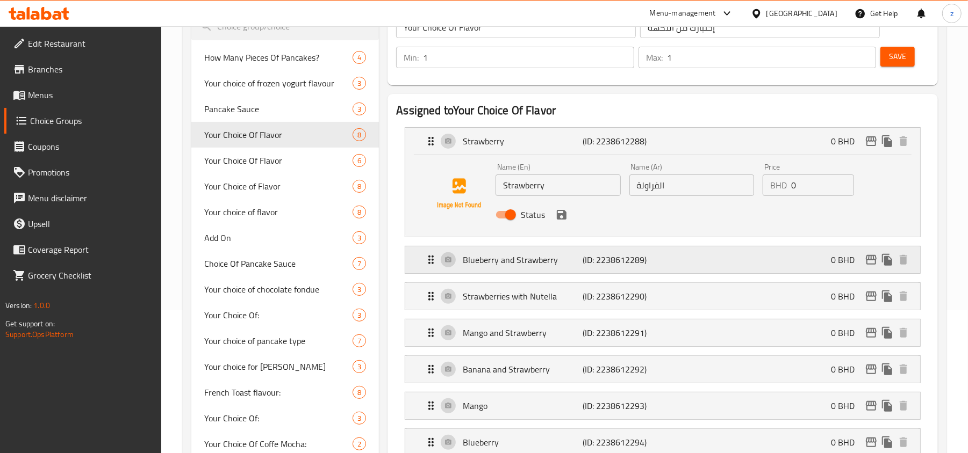
click at [499, 269] on div "Blueberry and Strawberry (ID: 2238612289) 0 BHD" at bounding box center [665, 260] width 482 height 27
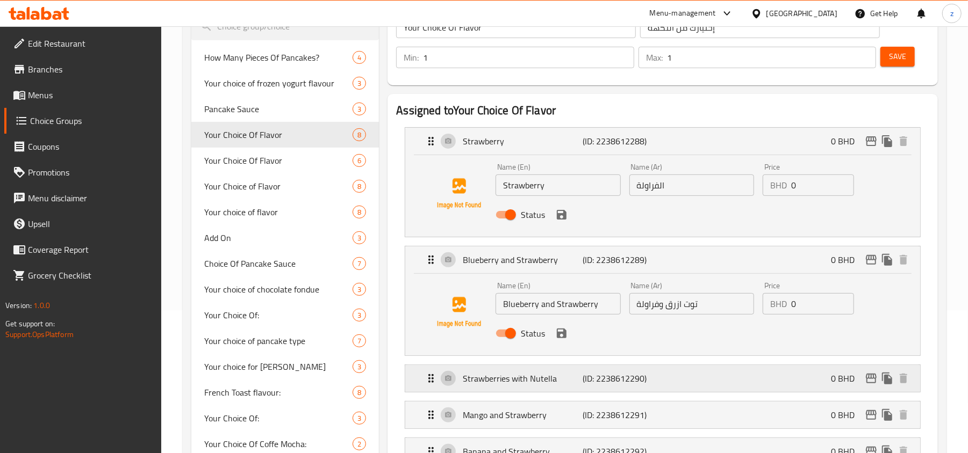
click at [493, 380] on p "Strawberries with Nutella" at bounding box center [523, 378] width 120 height 13
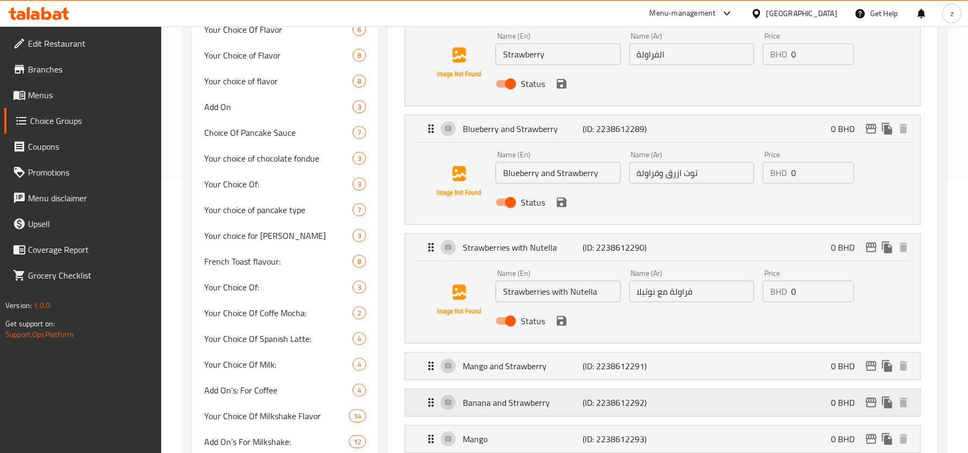
scroll to position [286, 0]
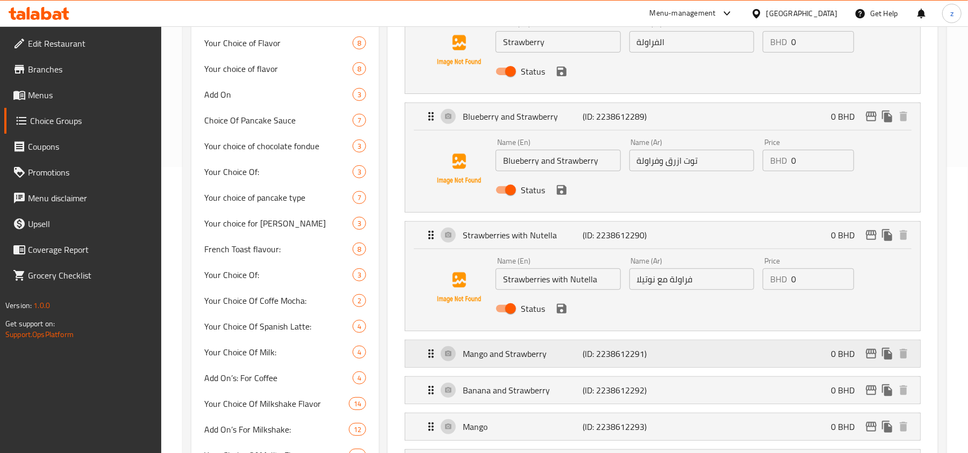
click at [524, 358] on p "Mango and Strawberry" at bounding box center [523, 354] width 120 height 13
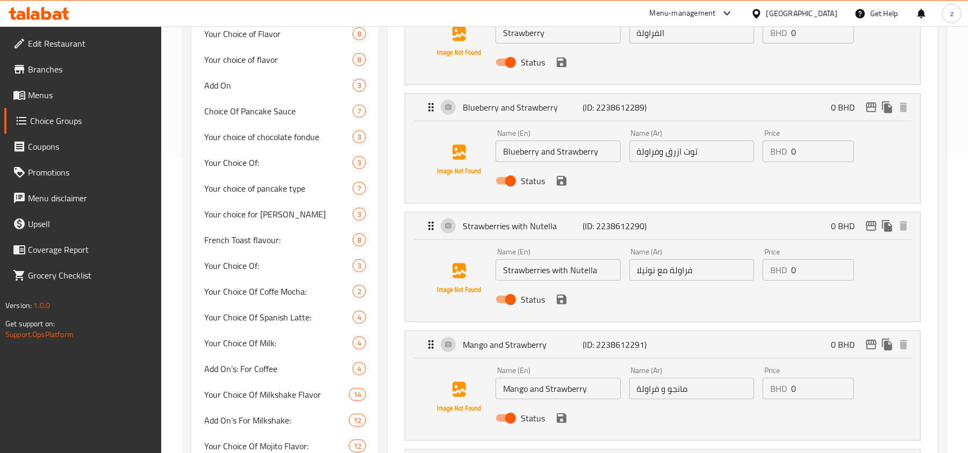
scroll to position [430, 0]
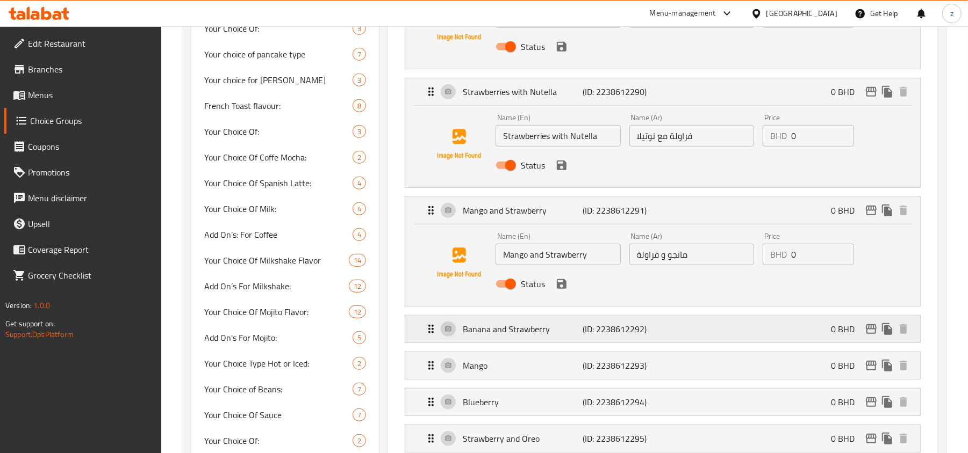
click at [521, 335] on p "Banana and Strawberry" at bounding box center [523, 329] width 120 height 13
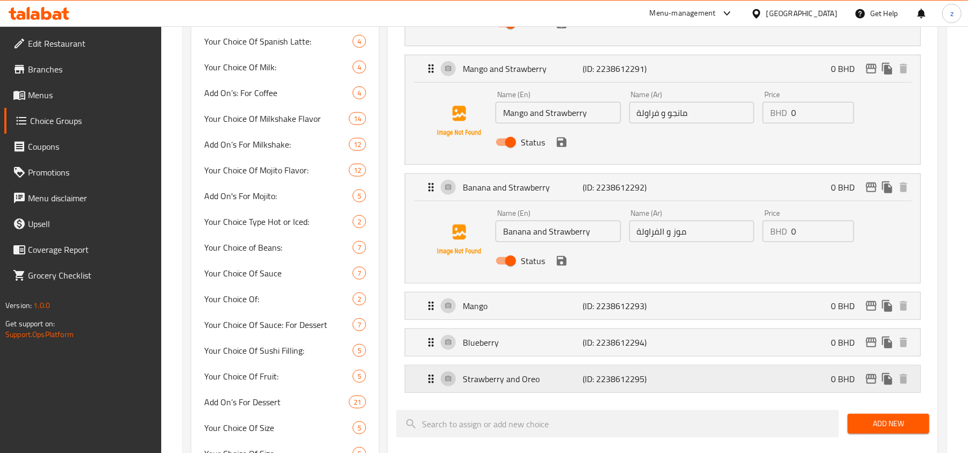
scroll to position [573, 0]
click at [480, 312] on p "Mango" at bounding box center [523, 305] width 120 height 13
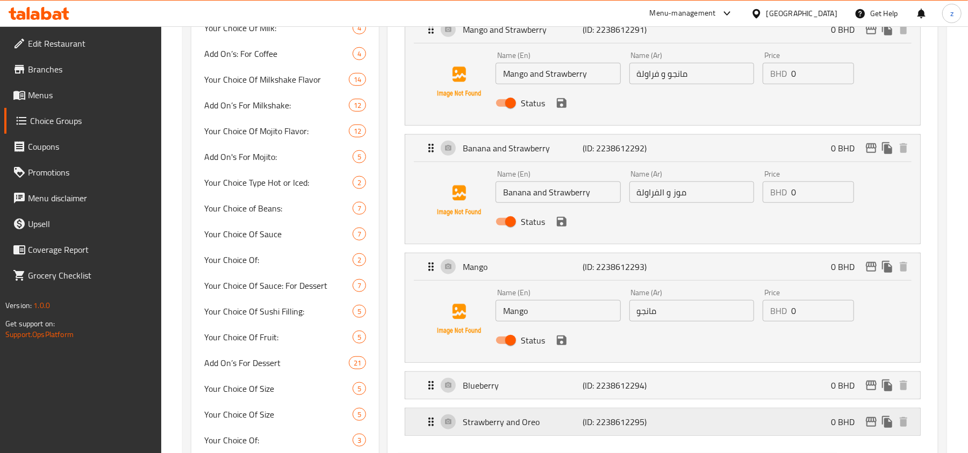
scroll to position [645, 0]
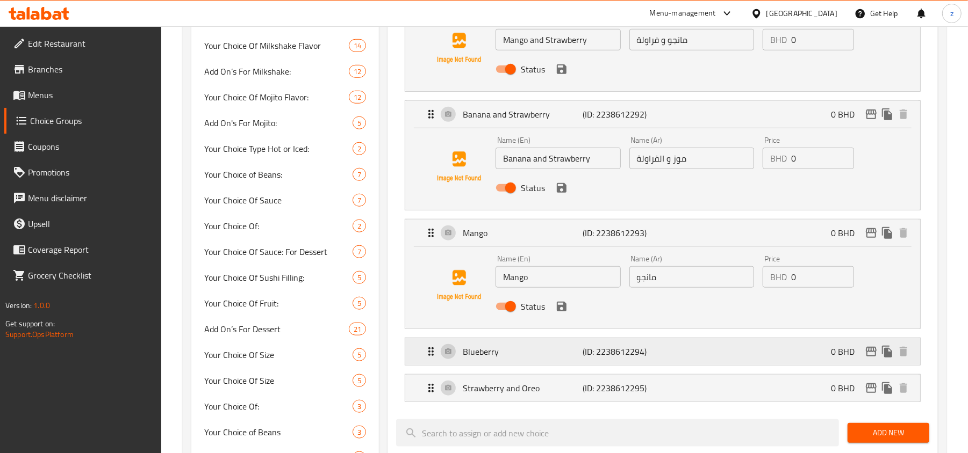
click at [486, 357] on p "Blueberry" at bounding box center [523, 351] width 120 height 13
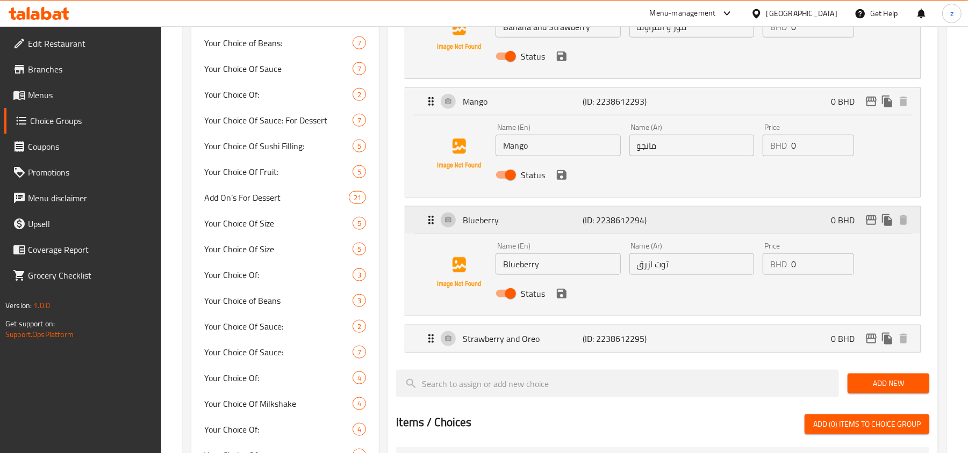
scroll to position [788, 0]
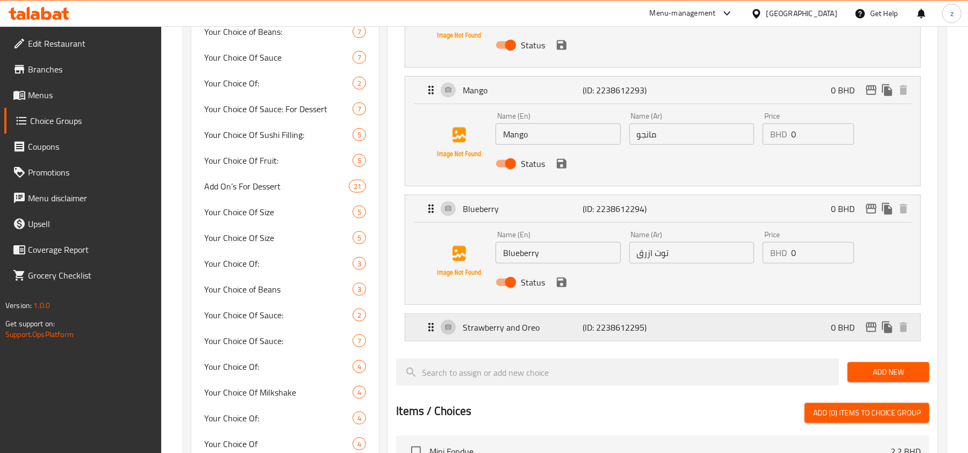
click at [506, 334] on p "Strawberry and Oreo" at bounding box center [523, 327] width 120 height 13
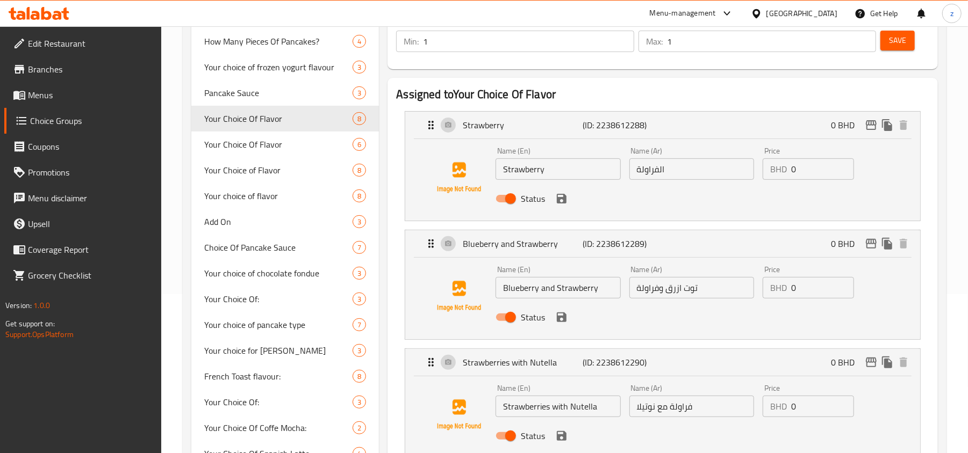
scroll to position [71, 0]
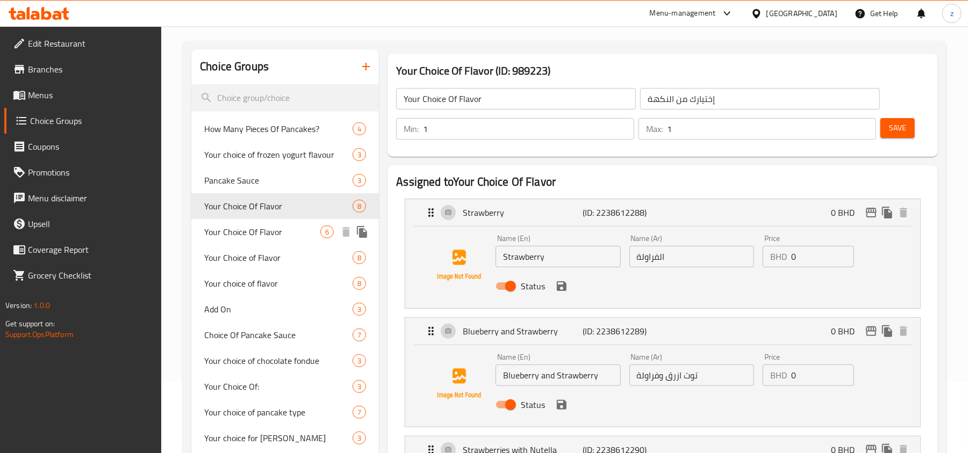
click at [235, 232] on span "Your Choice Of Flavor" at bounding box center [262, 232] width 116 height 13
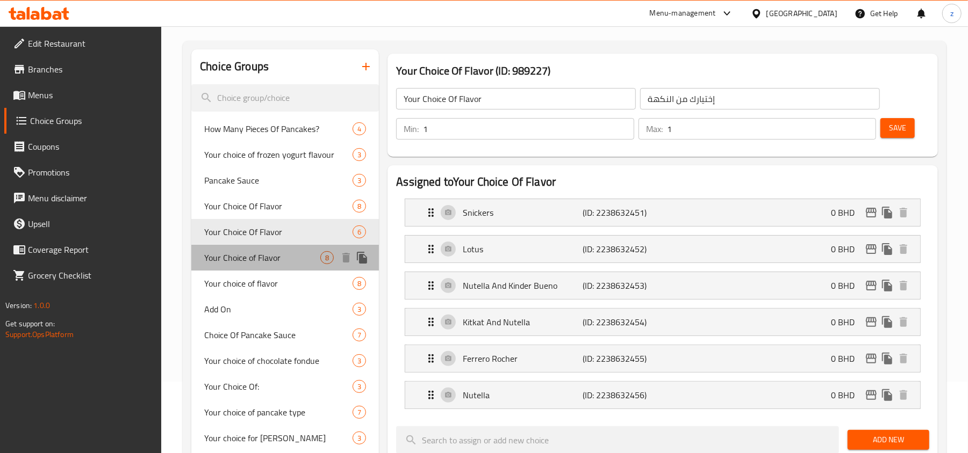
click at [243, 263] on span "Your Choice of Flavor" at bounding box center [262, 257] width 116 height 13
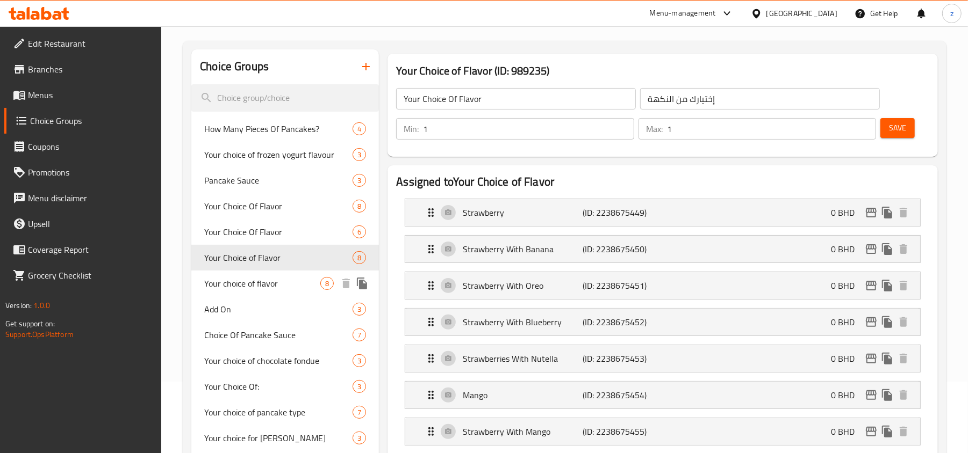
type input "Your Choice of Flavor"
type input "اختيارك من النكهة"
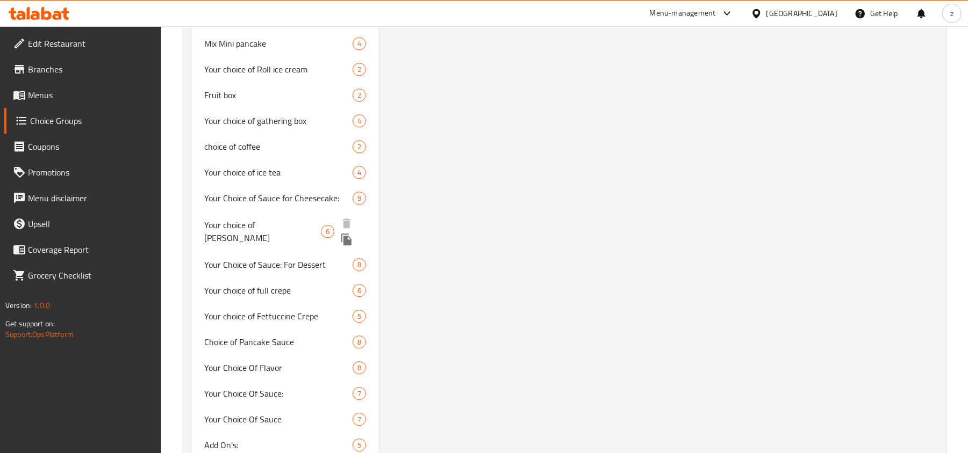
scroll to position [2077, 0]
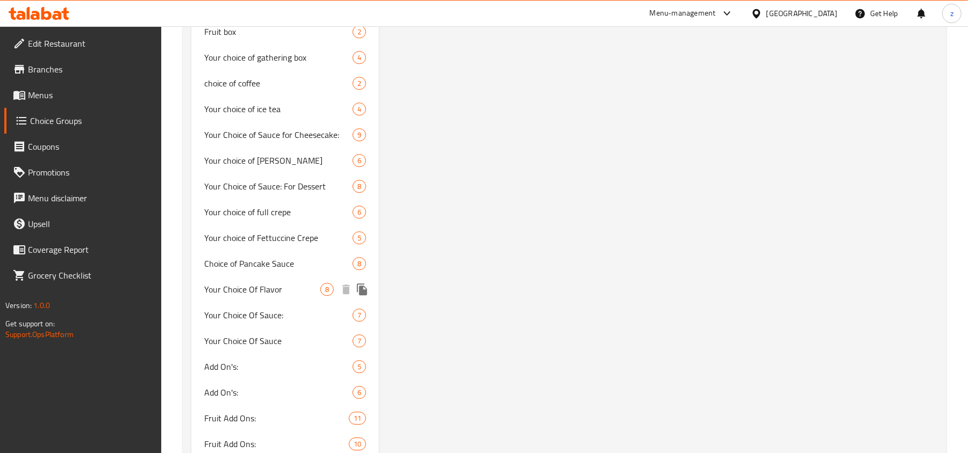
drag, startPoint x: 252, startPoint y: 295, endPoint x: 652, endPoint y: 314, distance: 400.7
click at [252, 295] on span "Your Choice Of Flavor" at bounding box center [262, 289] width 116 height 13
type input "Your Choice Of Flavor"
type input "اختيارك للنكهة"
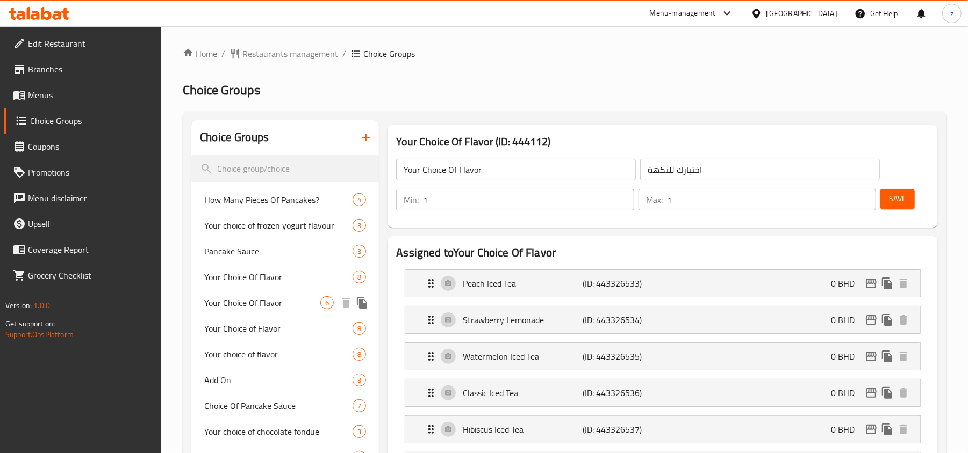
scroll to position [0, 0]
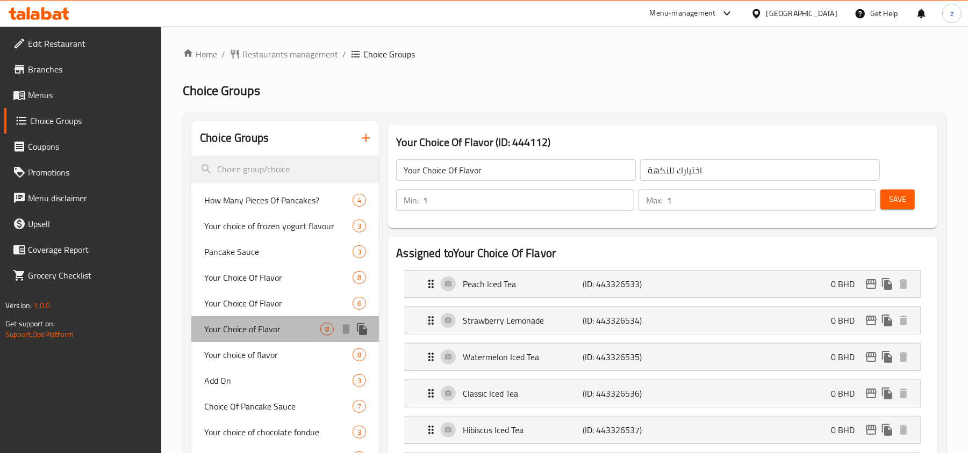
click at [256, 334] on span "Your Choice of Flavor" at bounding box center [262, 329] width 116 height 13
type input "Your Choice of Flavor"
type input "اختيارك من النكهة"
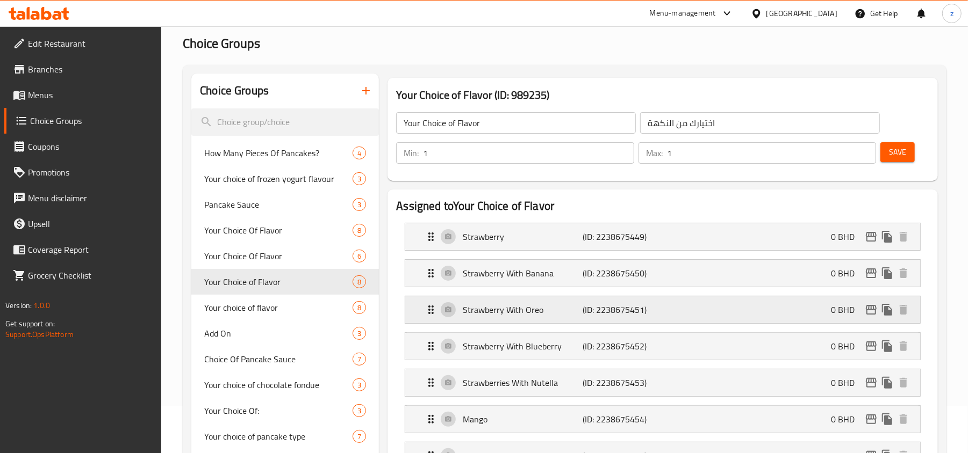
scroll to position [71, 0]
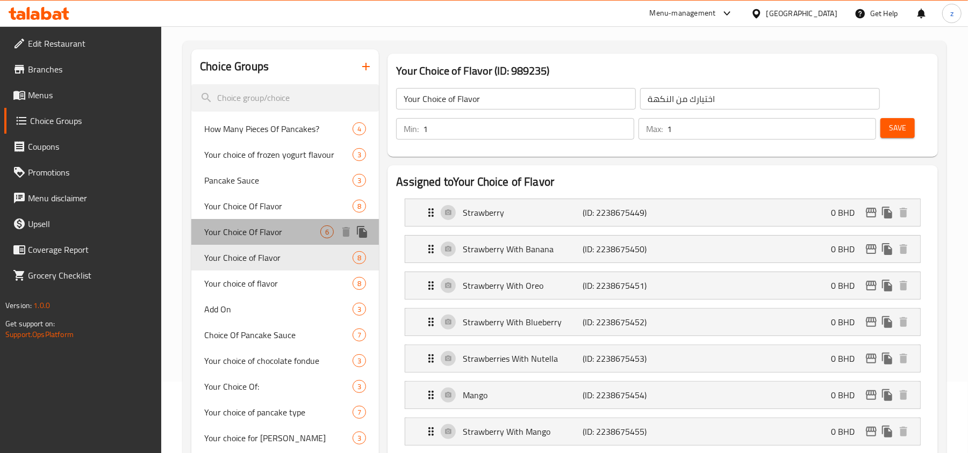
click at [268, 233] on span "Your Choice Of Flavor" at bounding box center [262, 232] width 116 height 13
type input "Your Choice Of Flavor"
type input "إختيارك من النكهة"
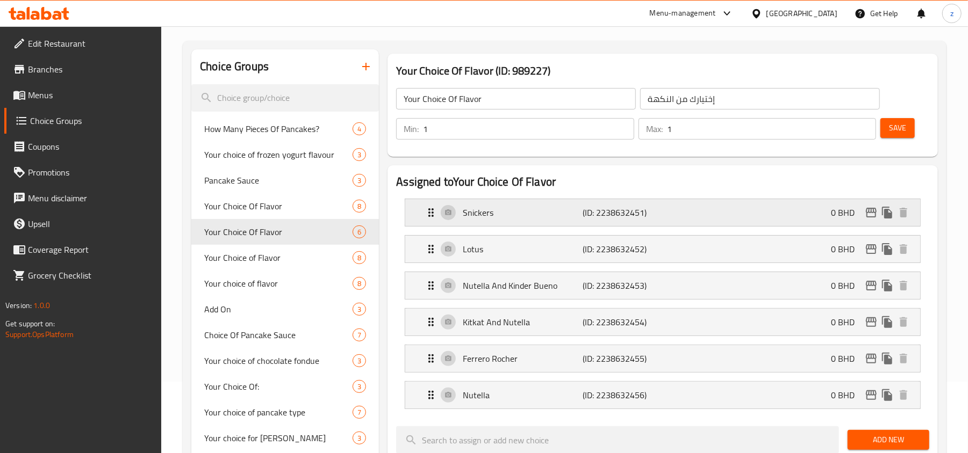
click at [482, 218] on p "Snickers" at bounding box center [523, 212] width 120 height 13
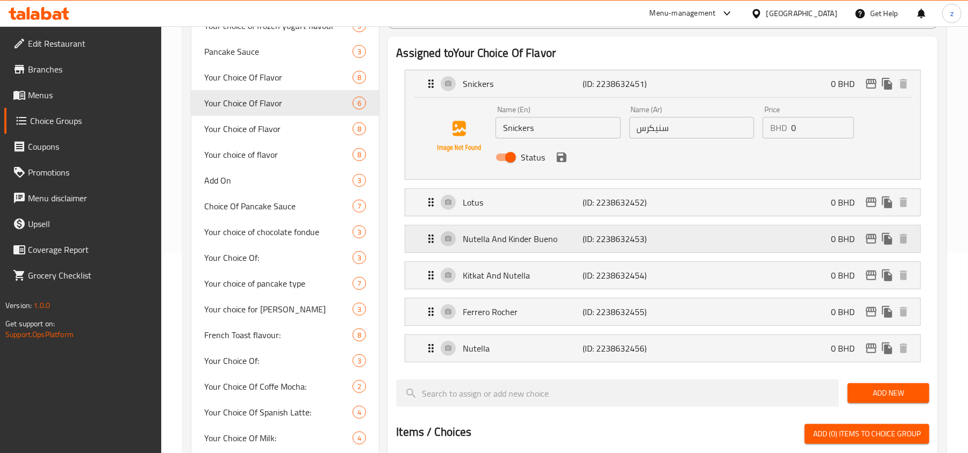
scroll to position [215, 0]
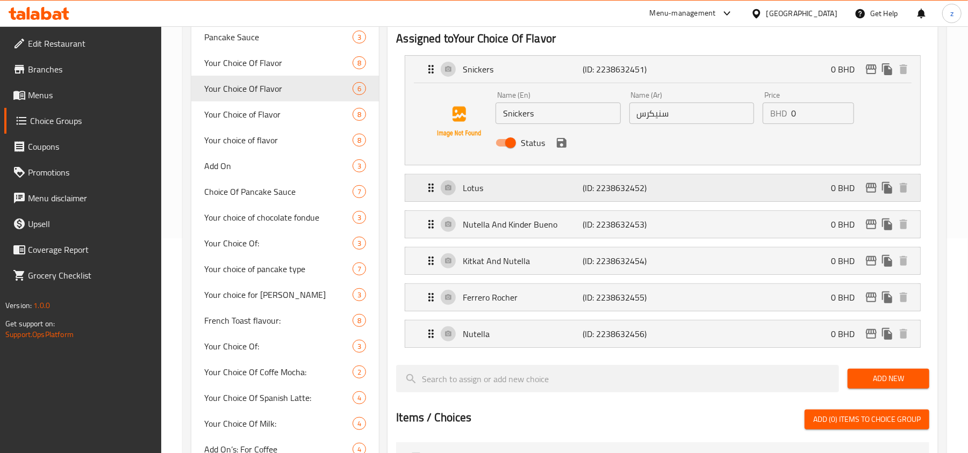
click at [465, 190] on p "Lotus" at bounding box center [523, 188] width 120 height 13
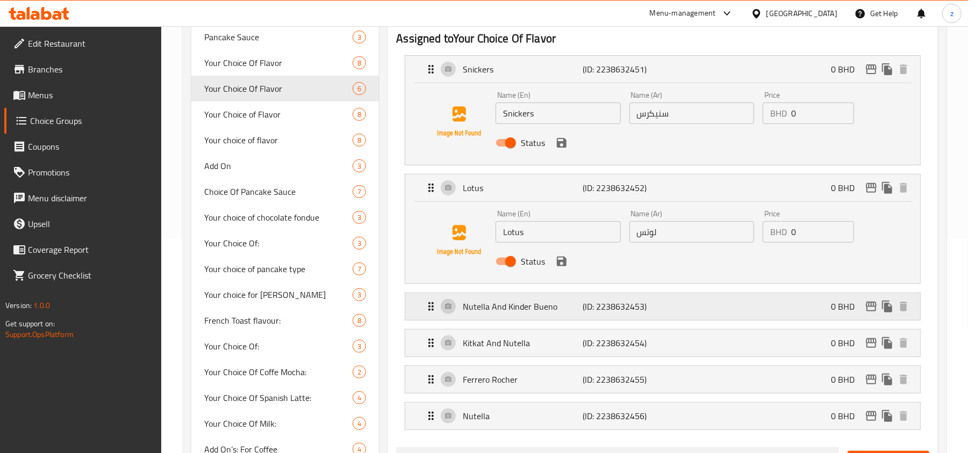
click at [478, 309] on p "Nutella And Kinder Bueno" at bounding box center [523, 306] width 120 height 13
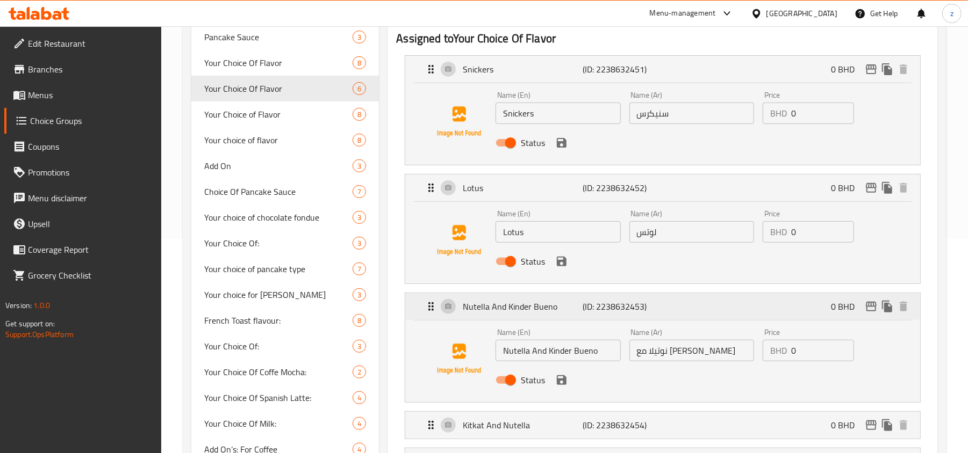
scroll to position [286, 0]
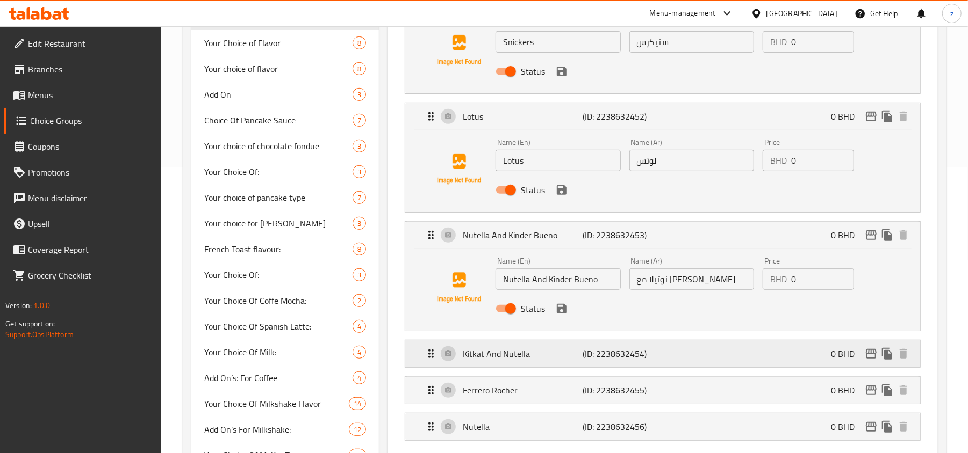
click at [471, 355] on p "Kitkat And Nutella" at bounding box center [523, 354] width 120 height 13
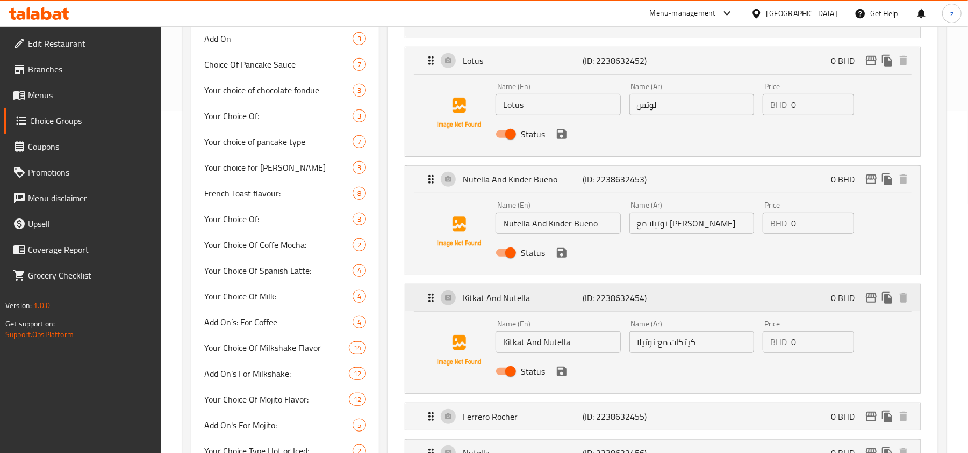
scroll to position [358, 0]
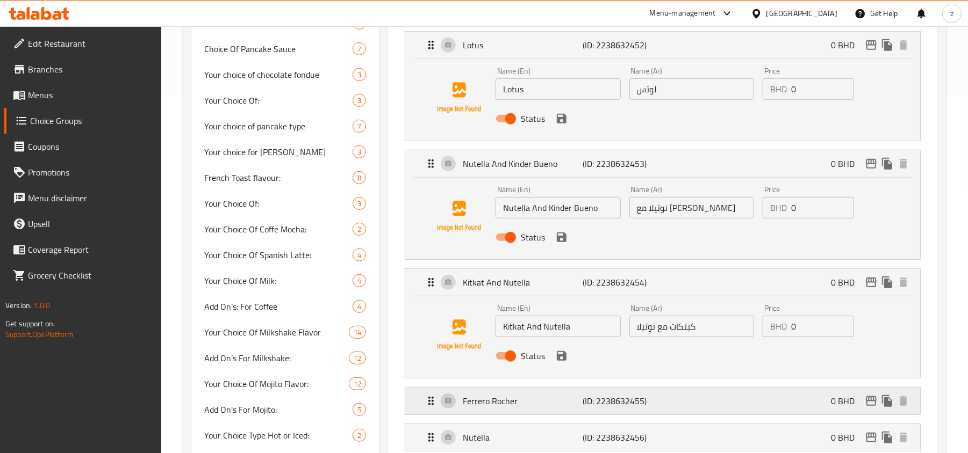
click at [487, 401] on p "Ferrero Rocher" at bounding box center [523, 401] width 120 height 13
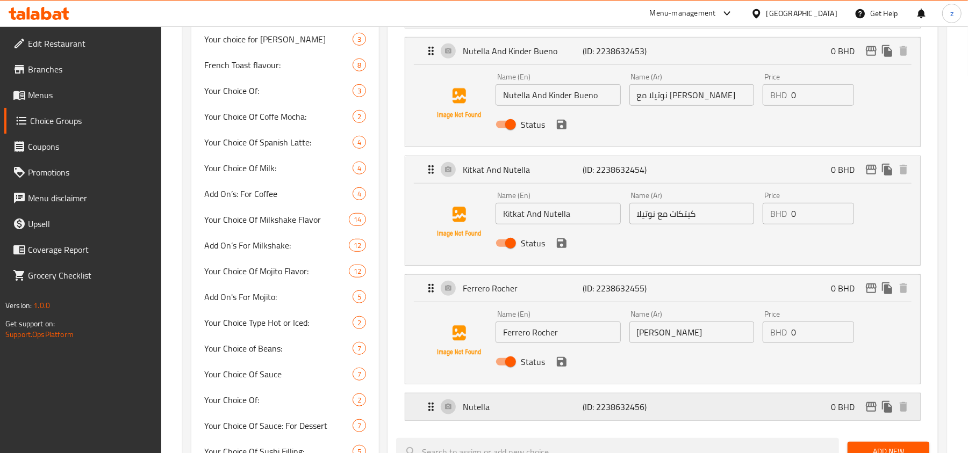
scroll to position [501, 0]
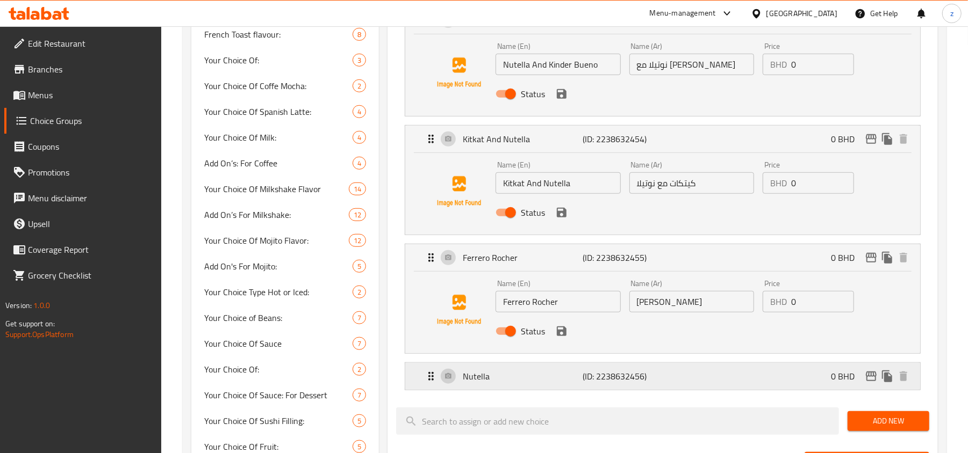
click at [480, 376] on p "Nutella" at bounding box center [523, 376] width 120 height 13
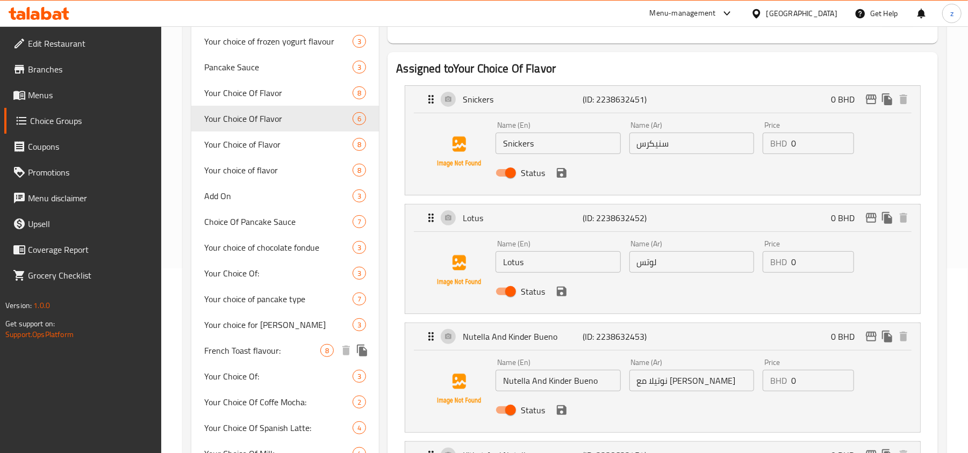
scroll to position [71, 0]
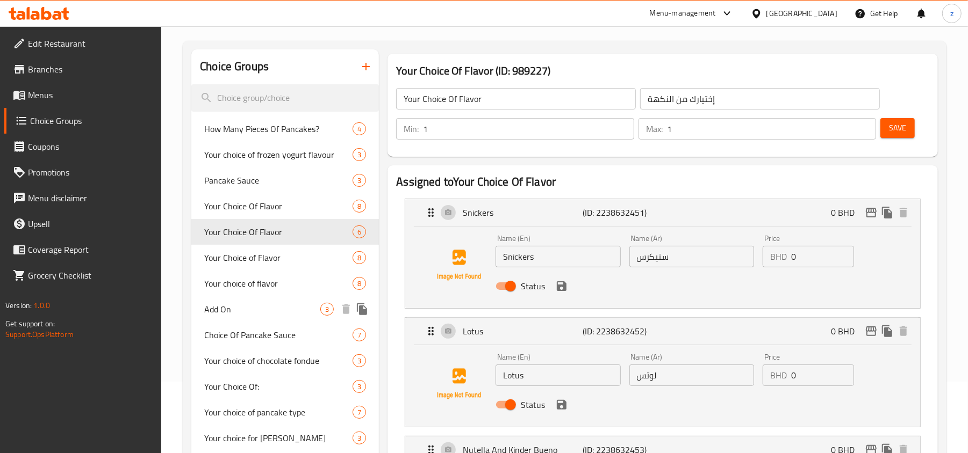
drag, startPoint x: 229, startPoint y: 313, endPoint x: 250, endPoint y: 379, distance: 69.8
click at [229, 313] on span "Add On" at bounding box center [262, 309] width 116 height 13
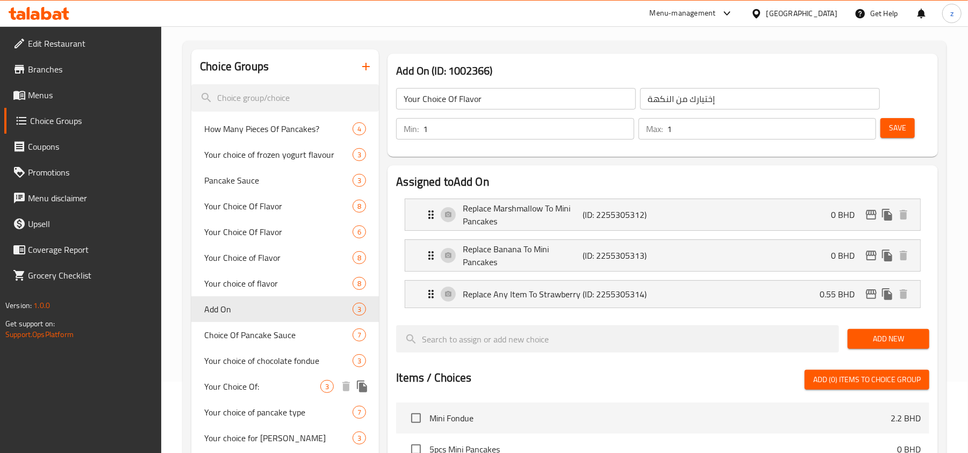
type input "Add On"
type input "اضافات"
type input "0"
click at [519, 211] on p "Replace Marshmallow To Mini Pancakes" at bounding box center [523, 215] width 120 height 26
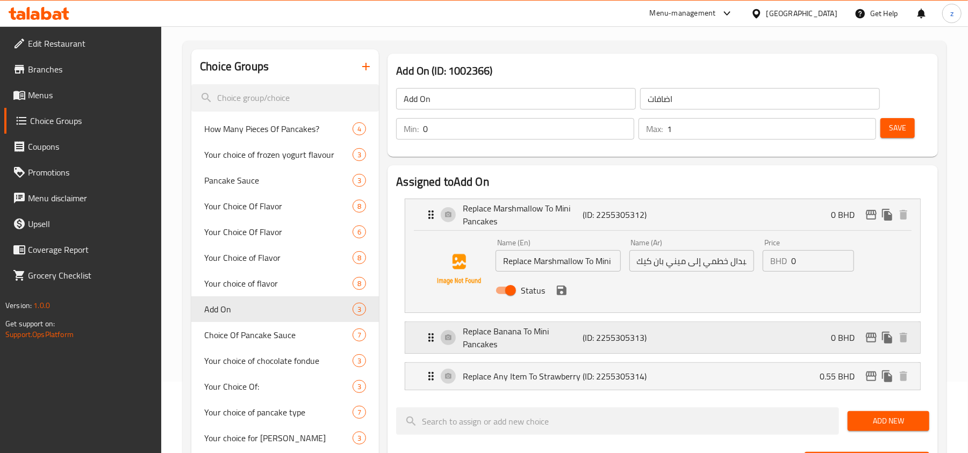
click at [511, 330] on p "Replace Banana To Mini Pancakes" at bounding box center [523, 338] width 120 height 26
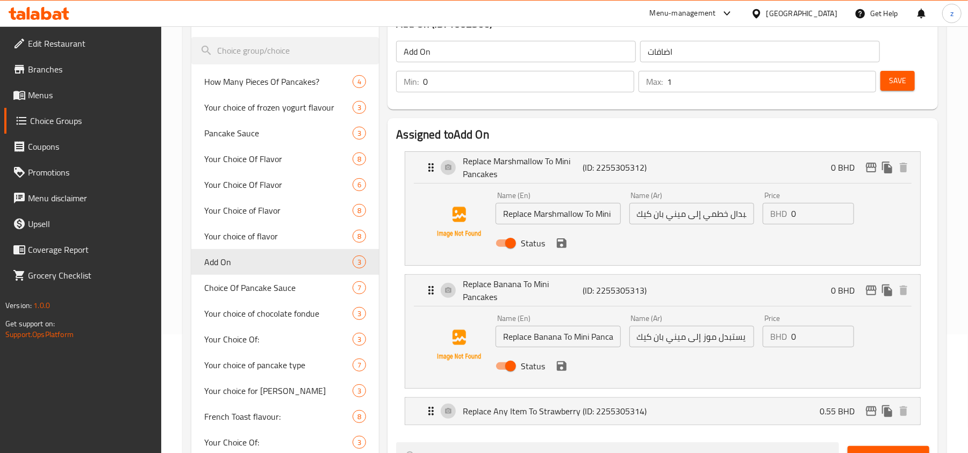
scroll to position [143, 0]
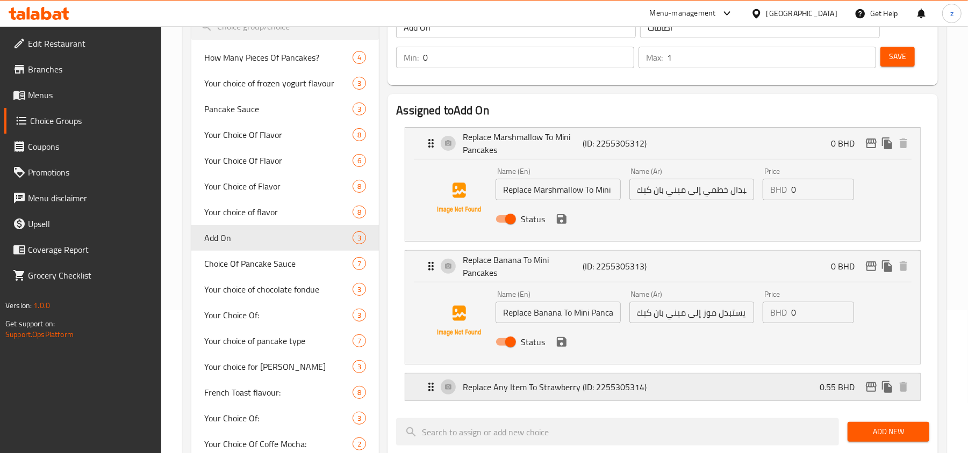
click at [537, 387] on p "Replace Any Item To Strawberry" at bounding box center [523, 387] width 120 height 13
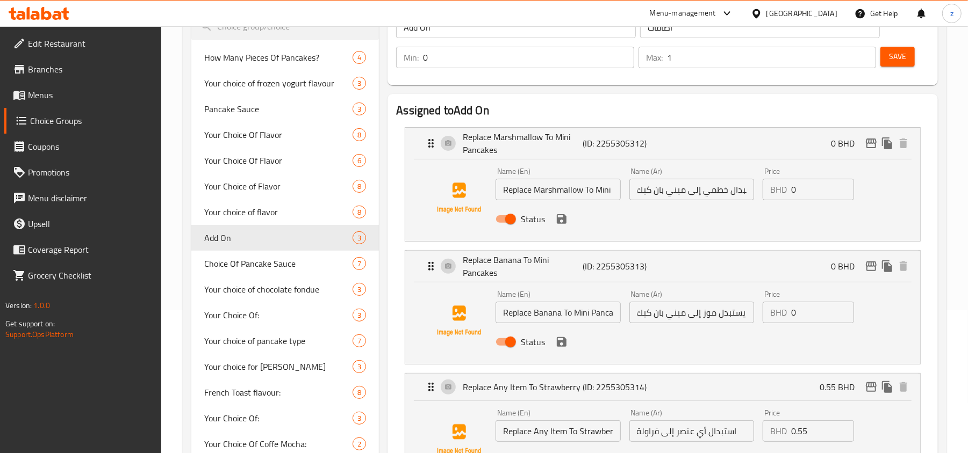
scroll to position [0, 0]
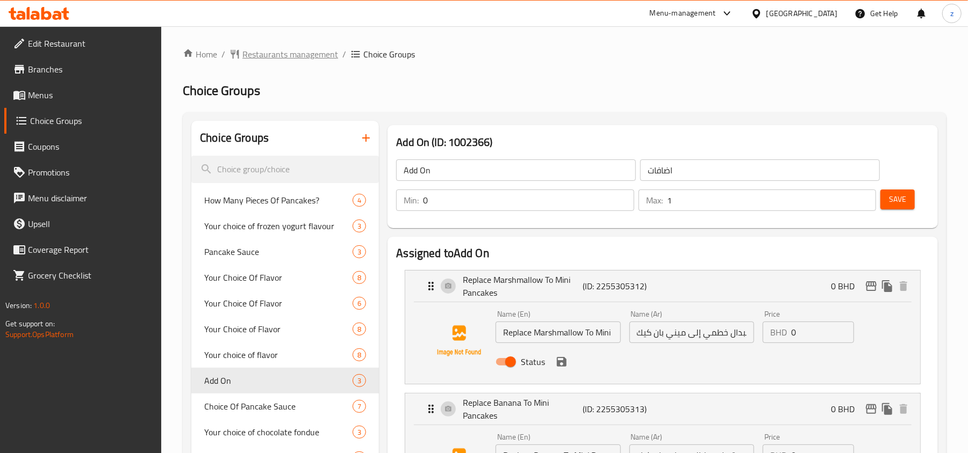
click at [278, 51] on span "Restaurants management" at bounding box center [290, 54] width 96 height 13
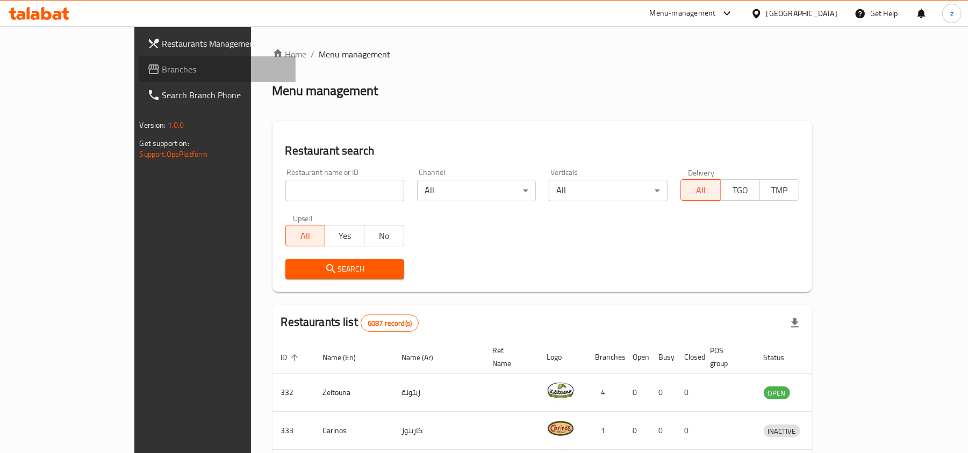
click at [162, 71] on span "Branches" at bounding box center [224, 69] width 125 height 13
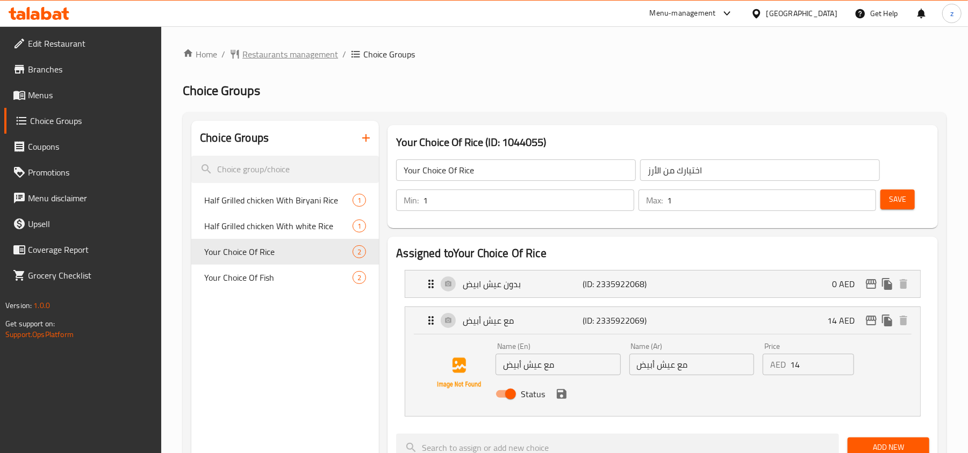
click at [263, 48] on span "Restaurants management" at bounding box center [290, 54] width 96 height 13
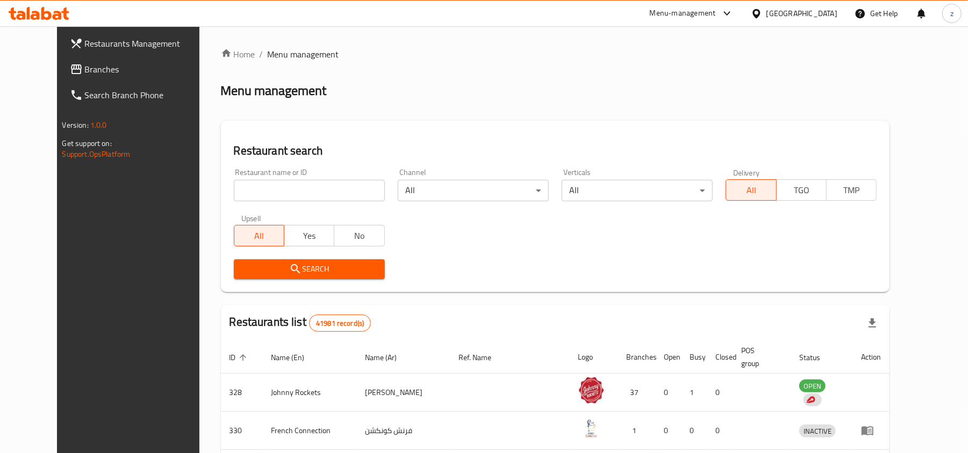
click at [85, 67] on span "Branches" at bounding box center [147, 69] width 125 height 13
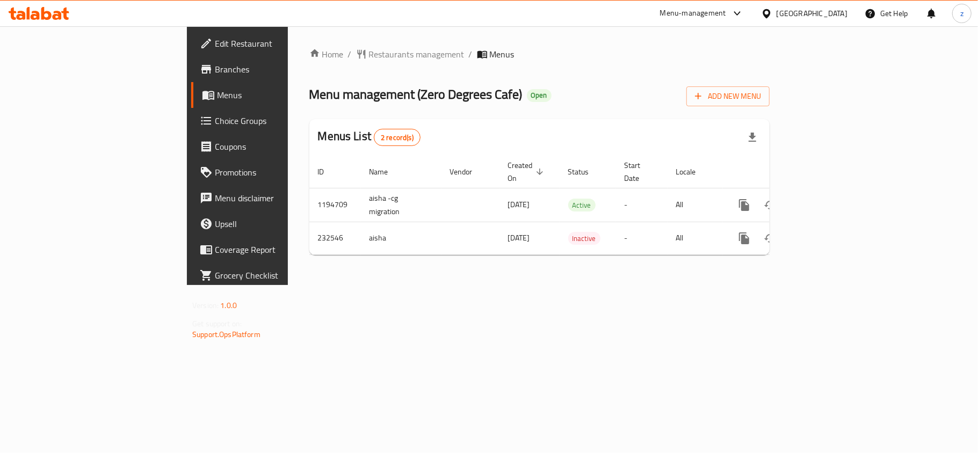
click at [309, 62] on div "Home / Restaurants management / Menus Menu management ( Zero Degrees Cafe ) Ope…" at bounding box center [539, 156] width 460 height 216
click at [369, 56] on span "Restaurants management" at bounding box center [417, 54] width 96 height 13
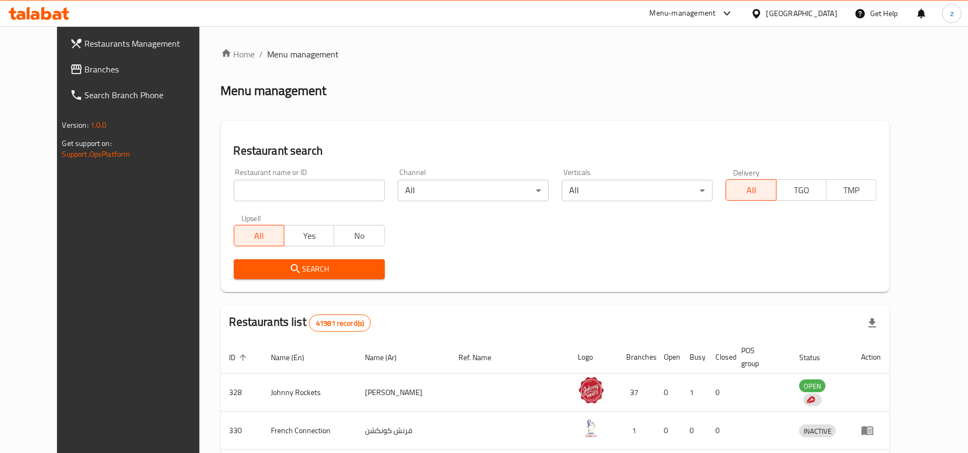
click at [70, 71] on icon at bounding box center [76, 69] width 13 height 13
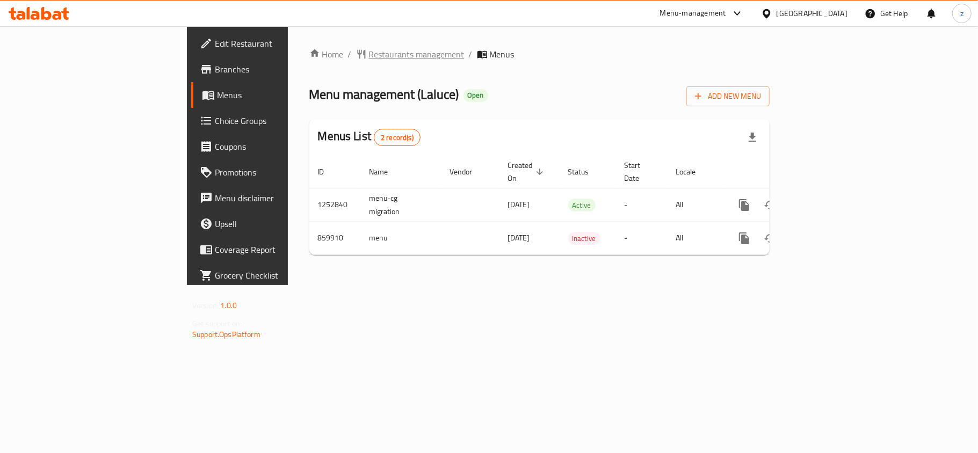
click at [369, 56] on span "Restaurants management" at bounding box center [417, 54] width 96 height 13
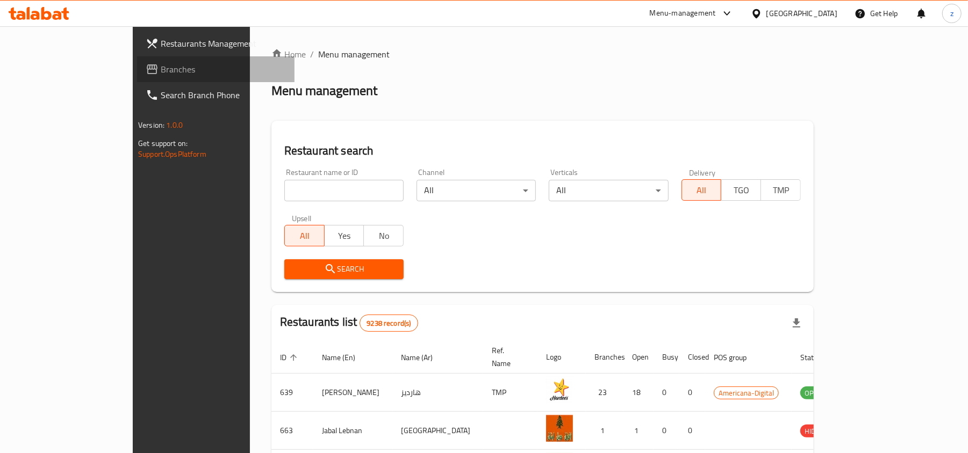
click at [137, 76] on link "Branches" at bounding box center [215, 69] width 157 height 26
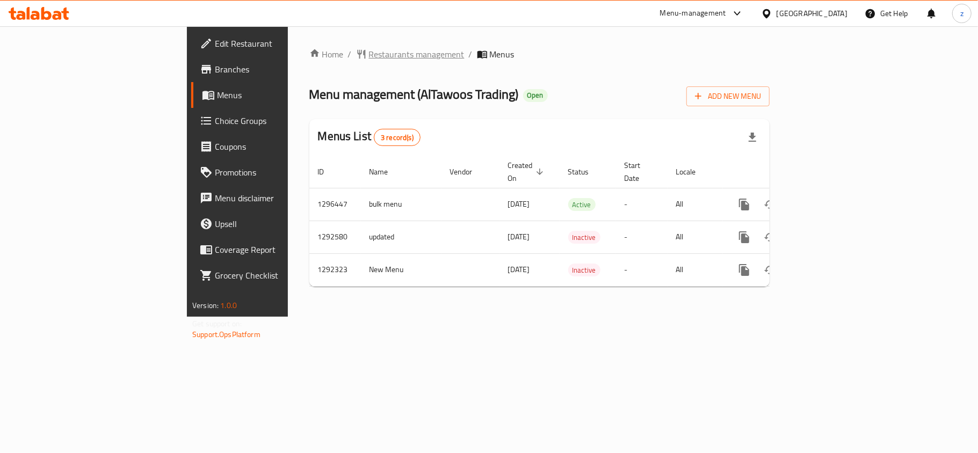
click at [369, 60] on span "Restaurants management" at bounding box center [417, 54] width 96 height 13
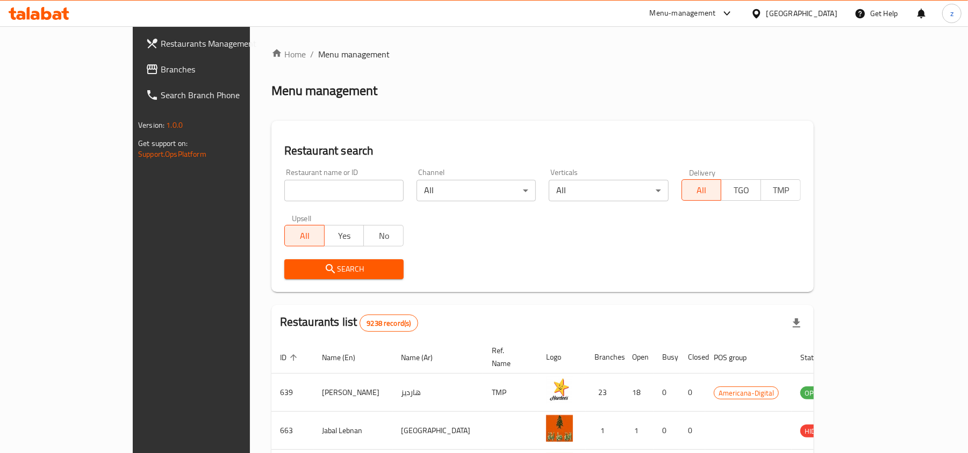
click at [161, 74] on span "Branches" at bounding box center [223, 69] width 125 height 13
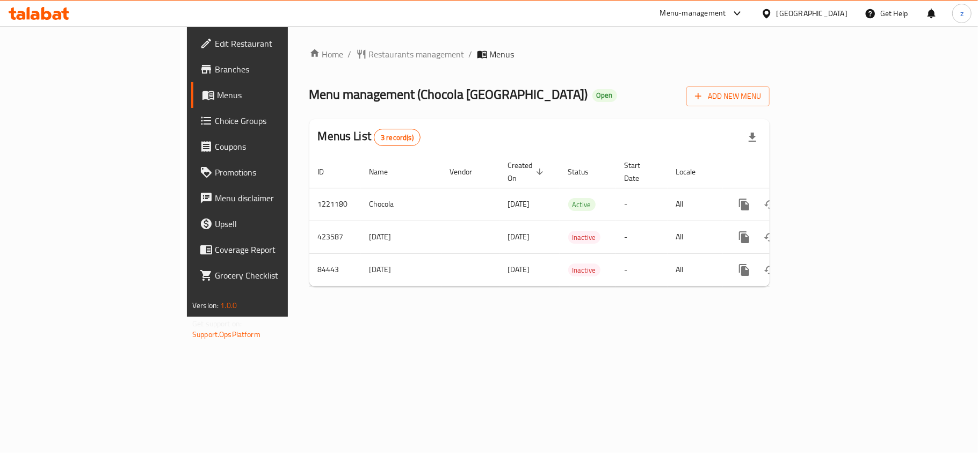
click at [215, 49] on span "Edit Restaurant" at bounding box center [278, 43] width 127 height 13
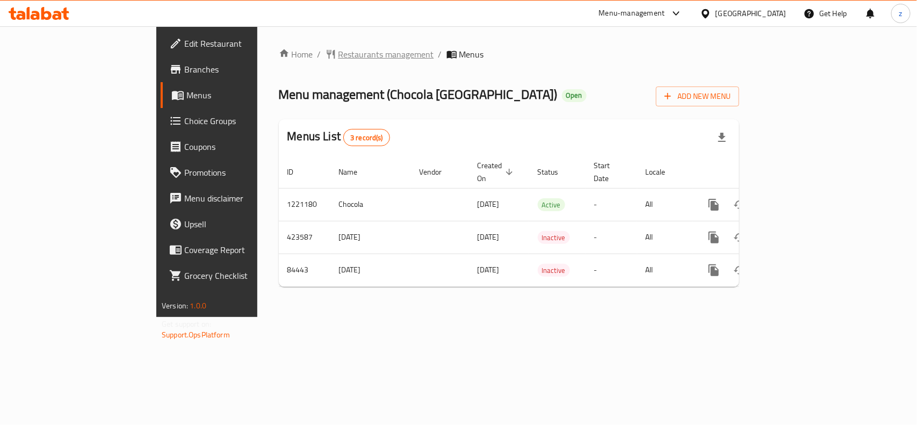
click at [338, 54] on span "Restaurants management" at bounding box center [386, 54] width 96 height 13
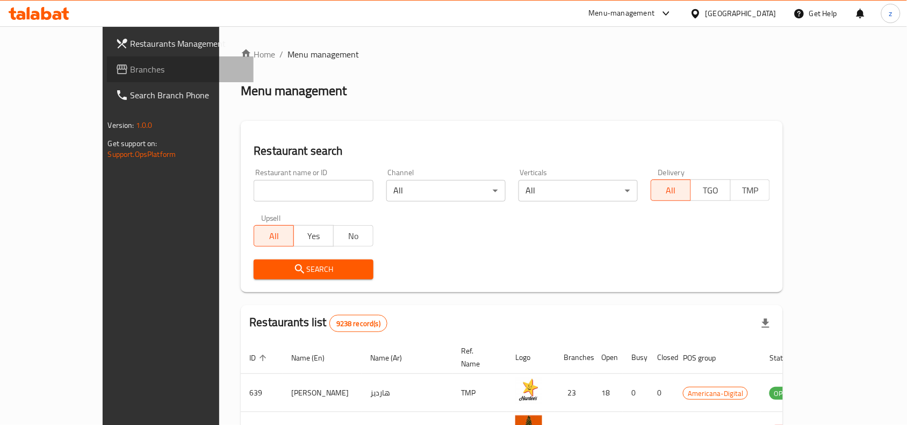
click at [131, 73] on span "Branches" at bounding box center [188, 69] width 115 height 13
